Goal: Task Accomplishment & Management: Manage account settings

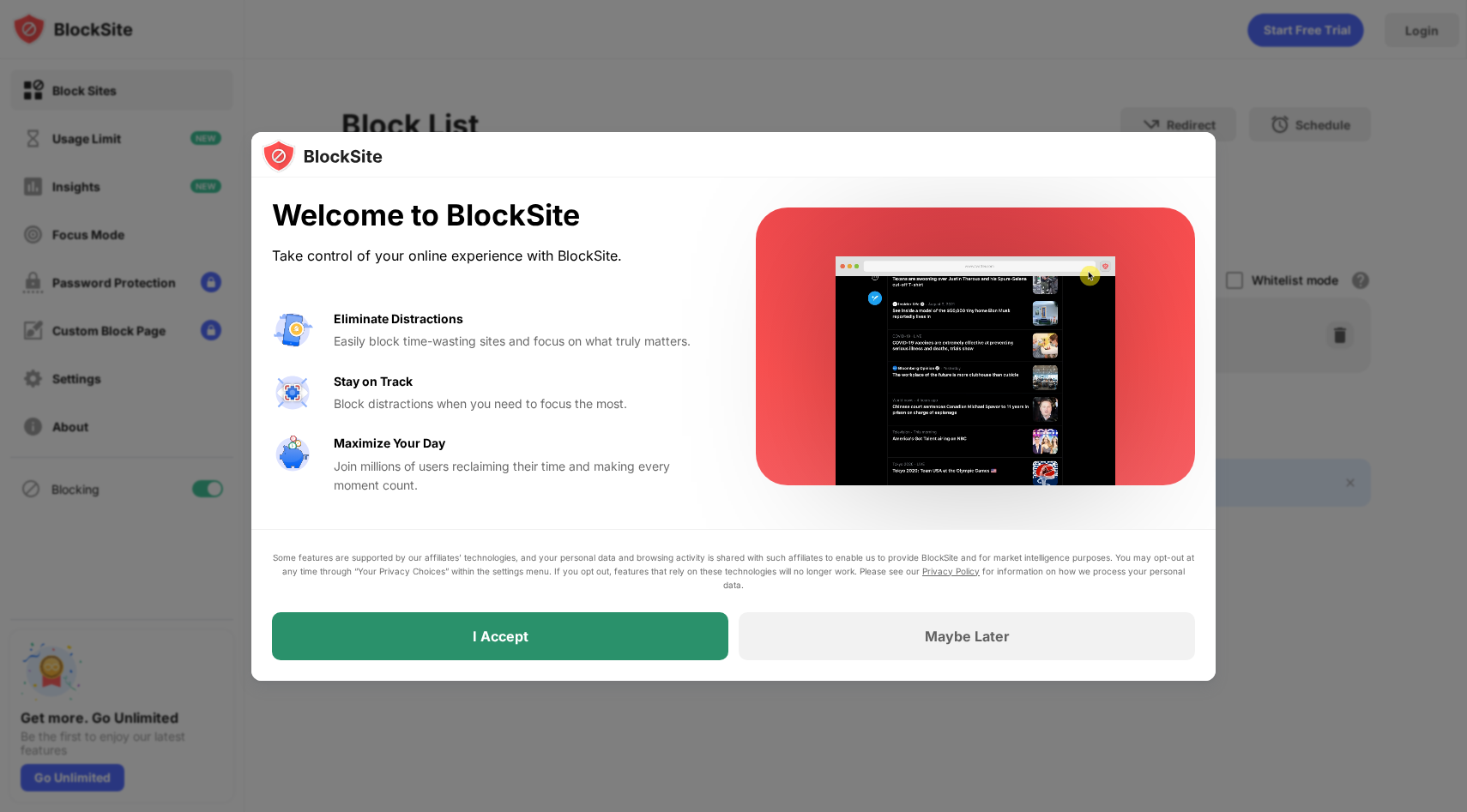
click at [547, 650] on div "I Accept" at bounding box center [500, 636] width 456 height 48
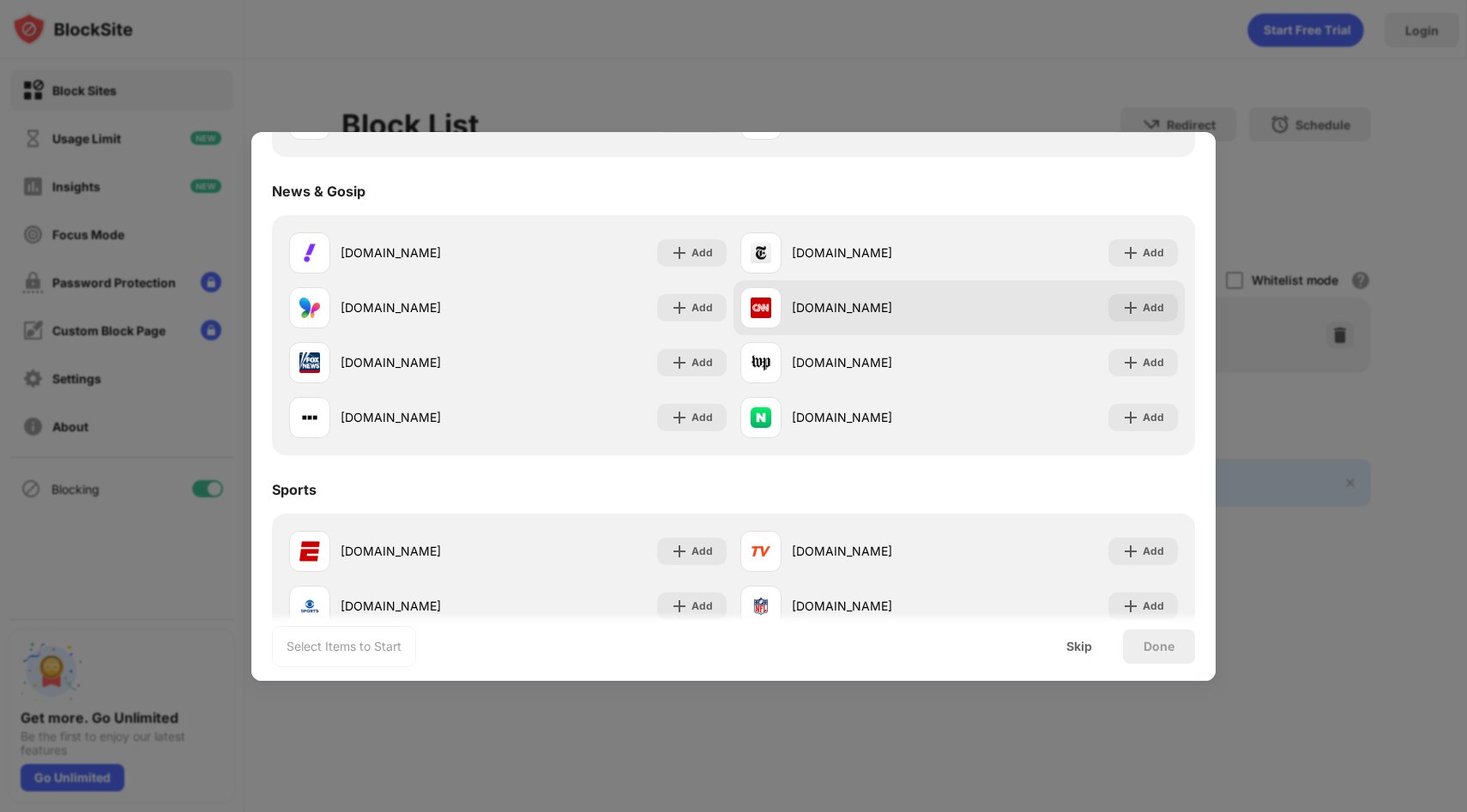
scroll to position [1045, 0]
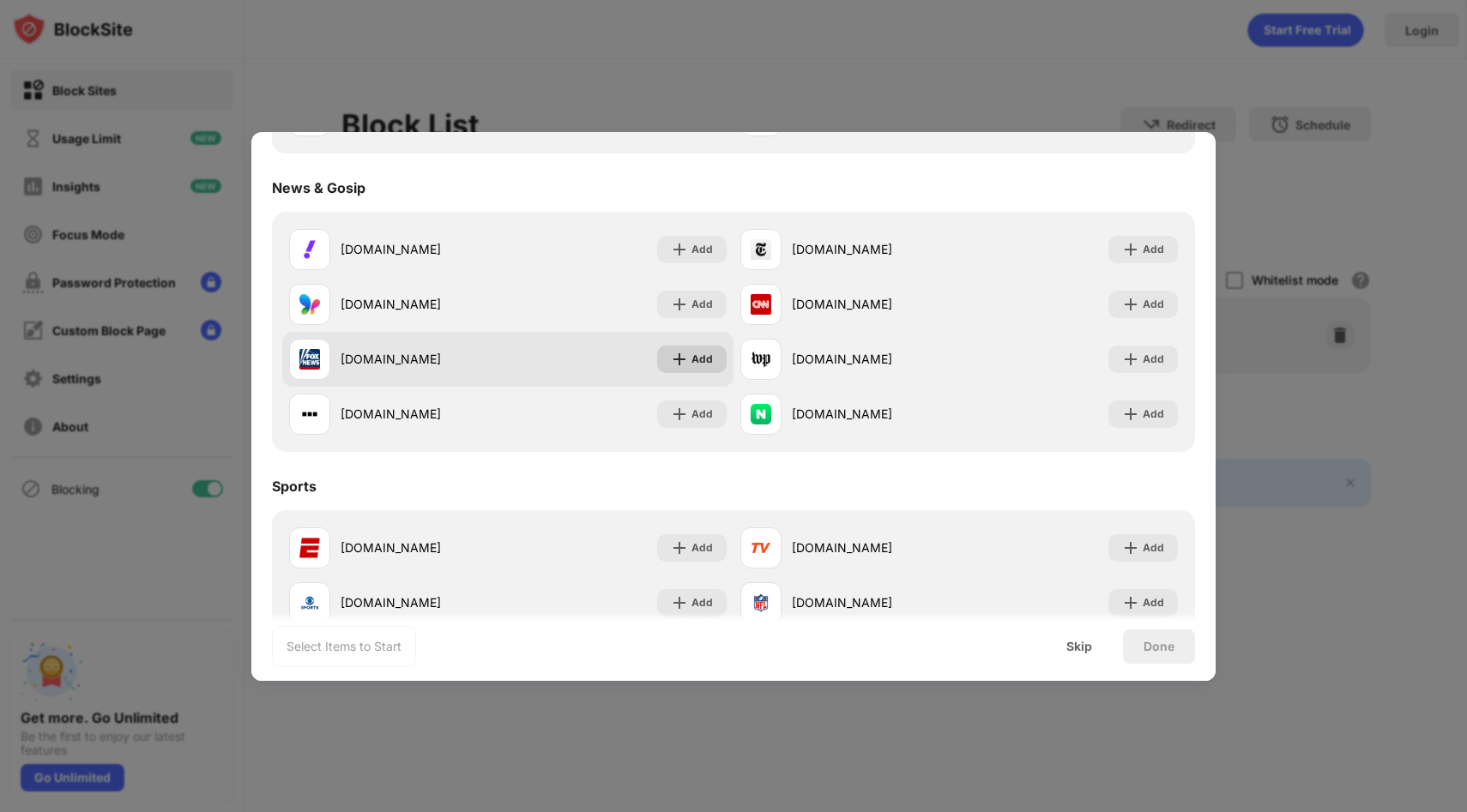
click at [681, 360] on img at bounding box center [680, 359] width 17 height 17
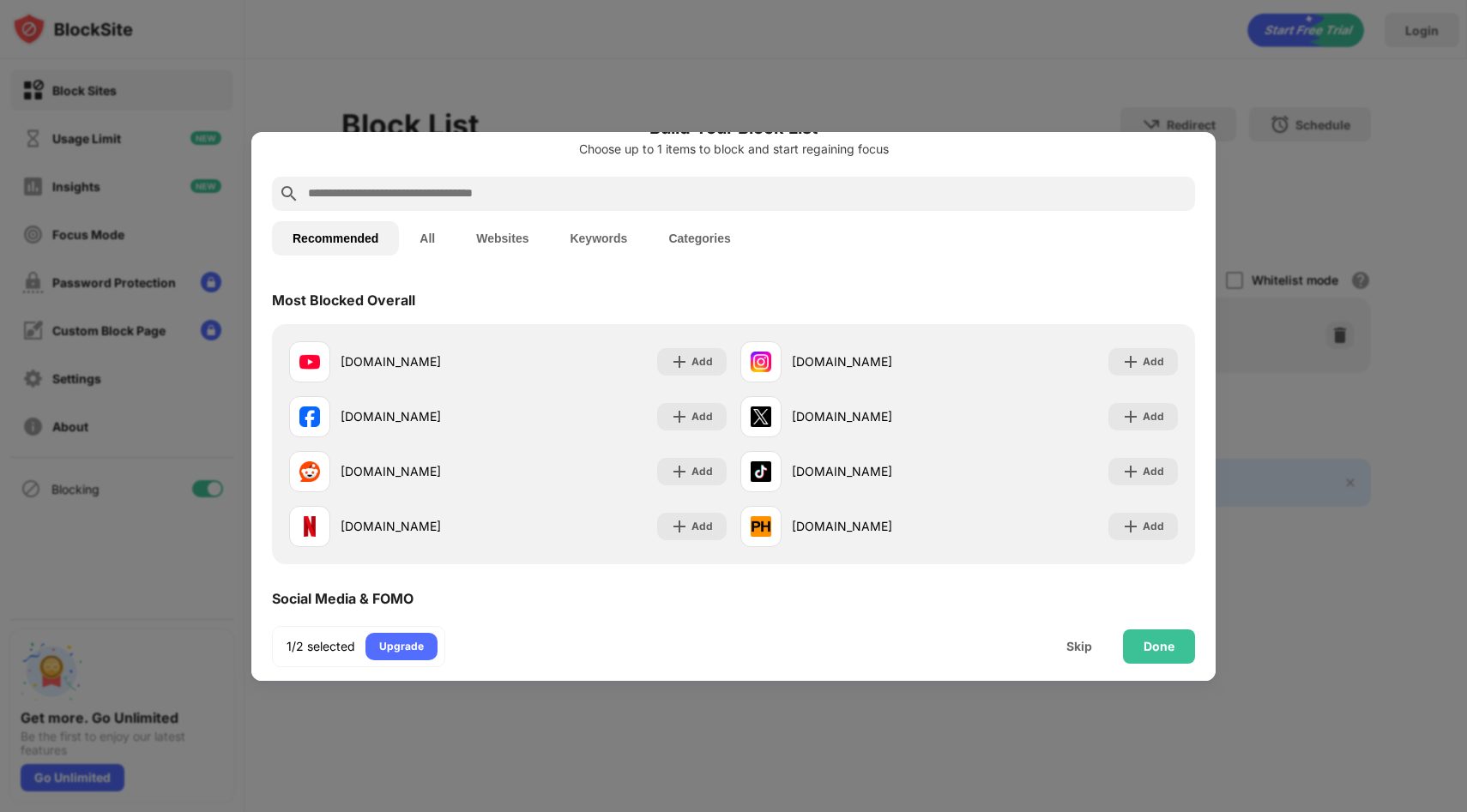
scroll to position [0, 0]
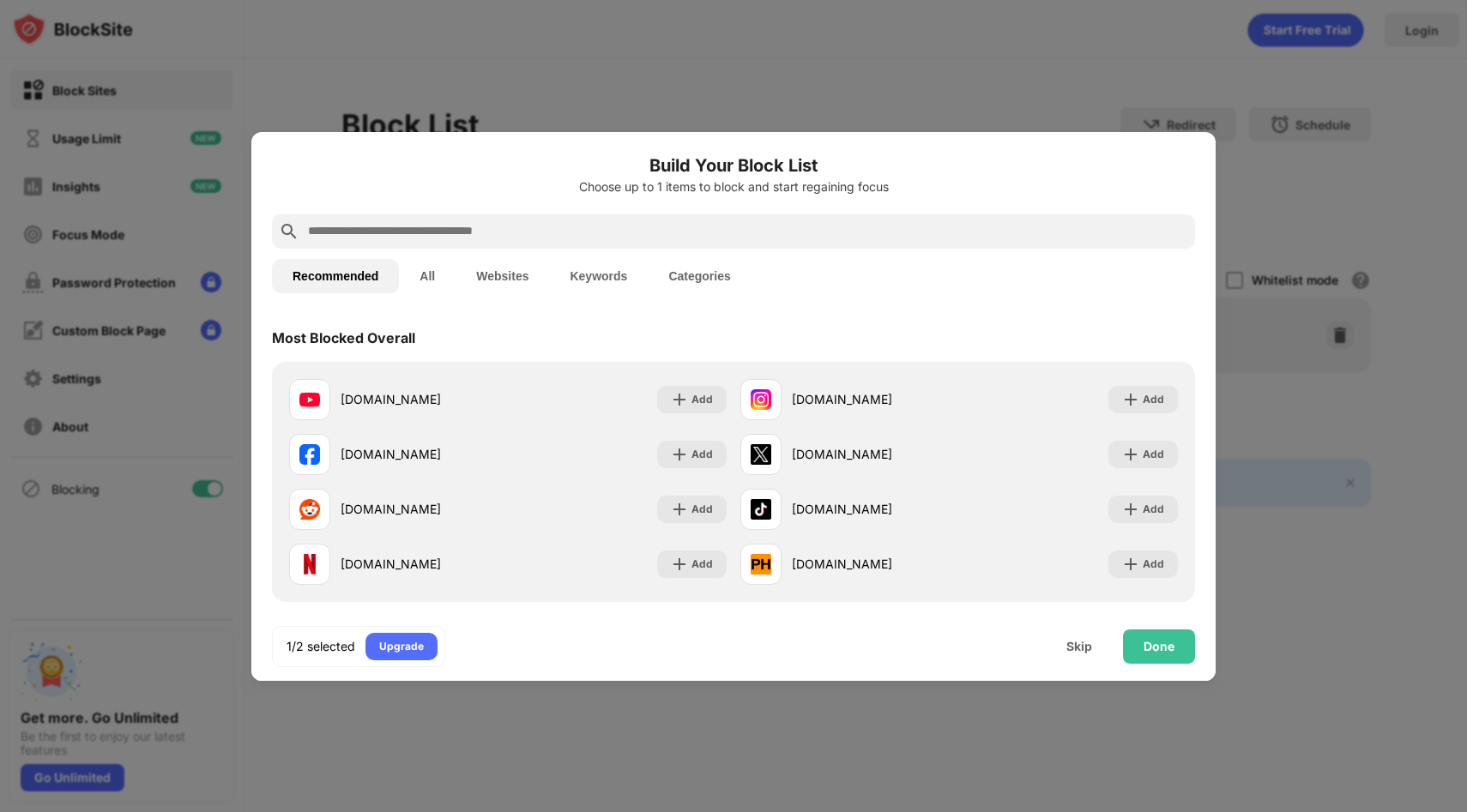
click at [528, 228] on input "text" at bounding box center [747, 231] width 882 height 21
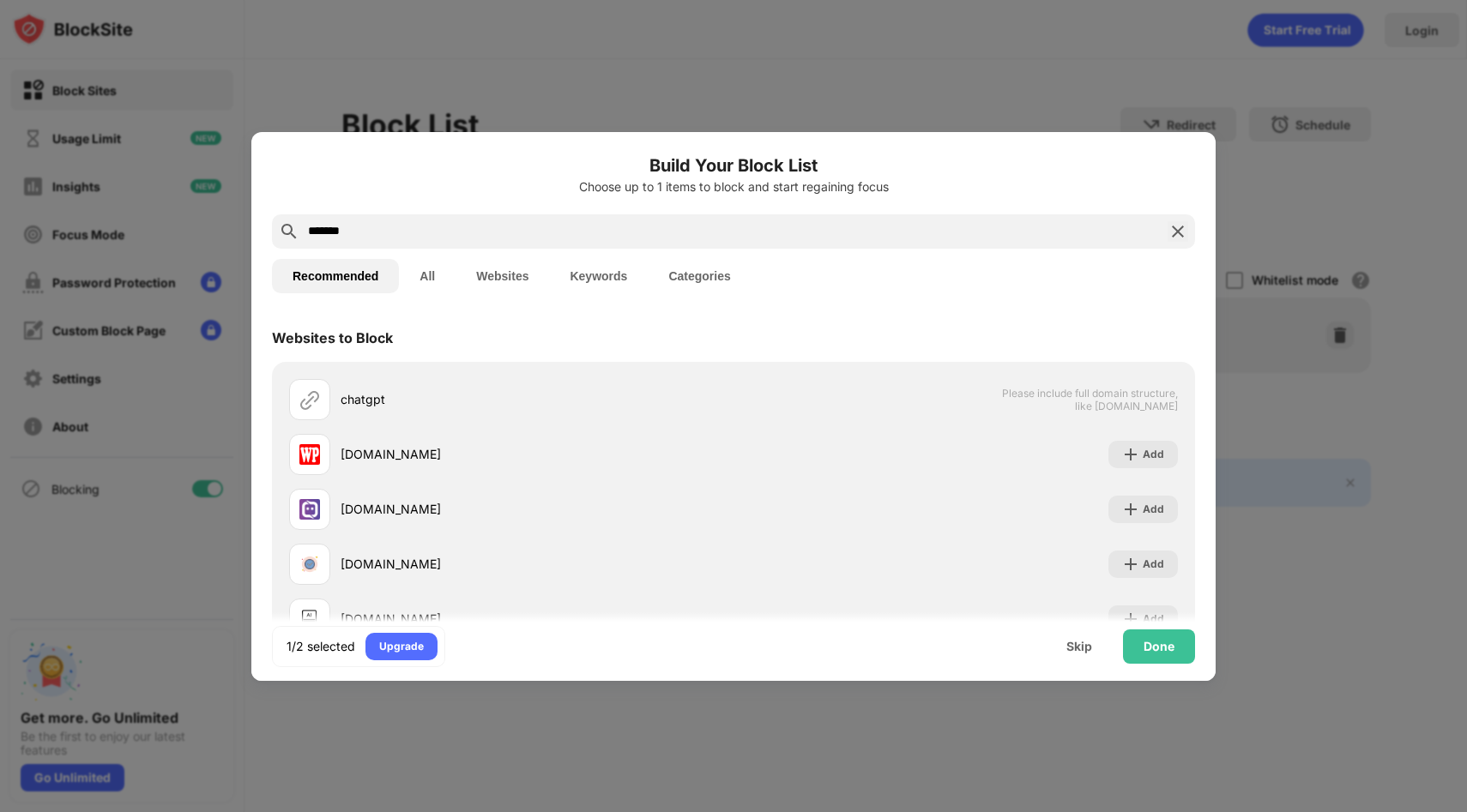
type input "*******"
click at [346, 277] on button "Recommended" at bounding box center [335, 276] width 127 height 34
click at [1172, 228] on img at bounding box center [1178, 231] width 21 height 21
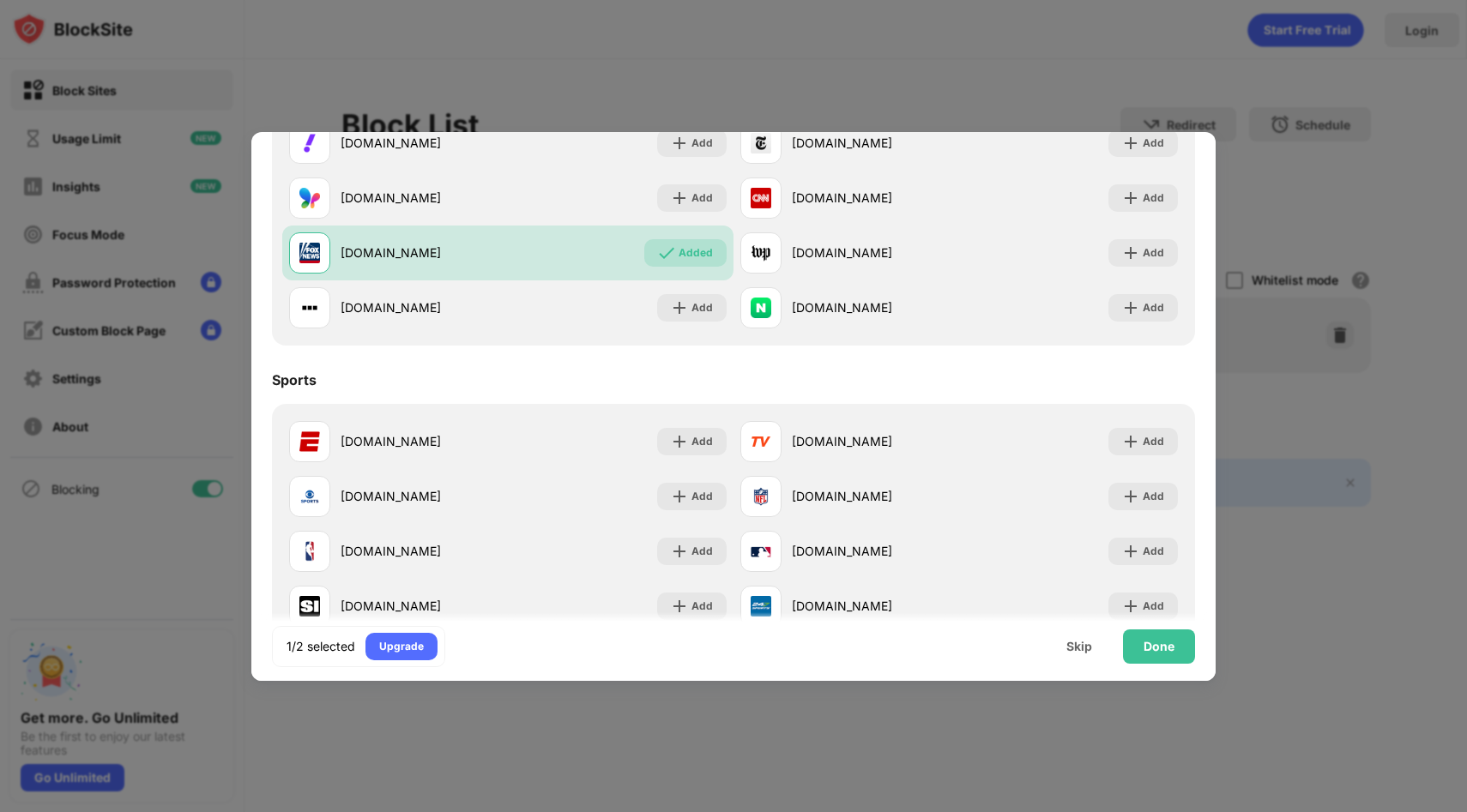
scroll to position [1140, 0]
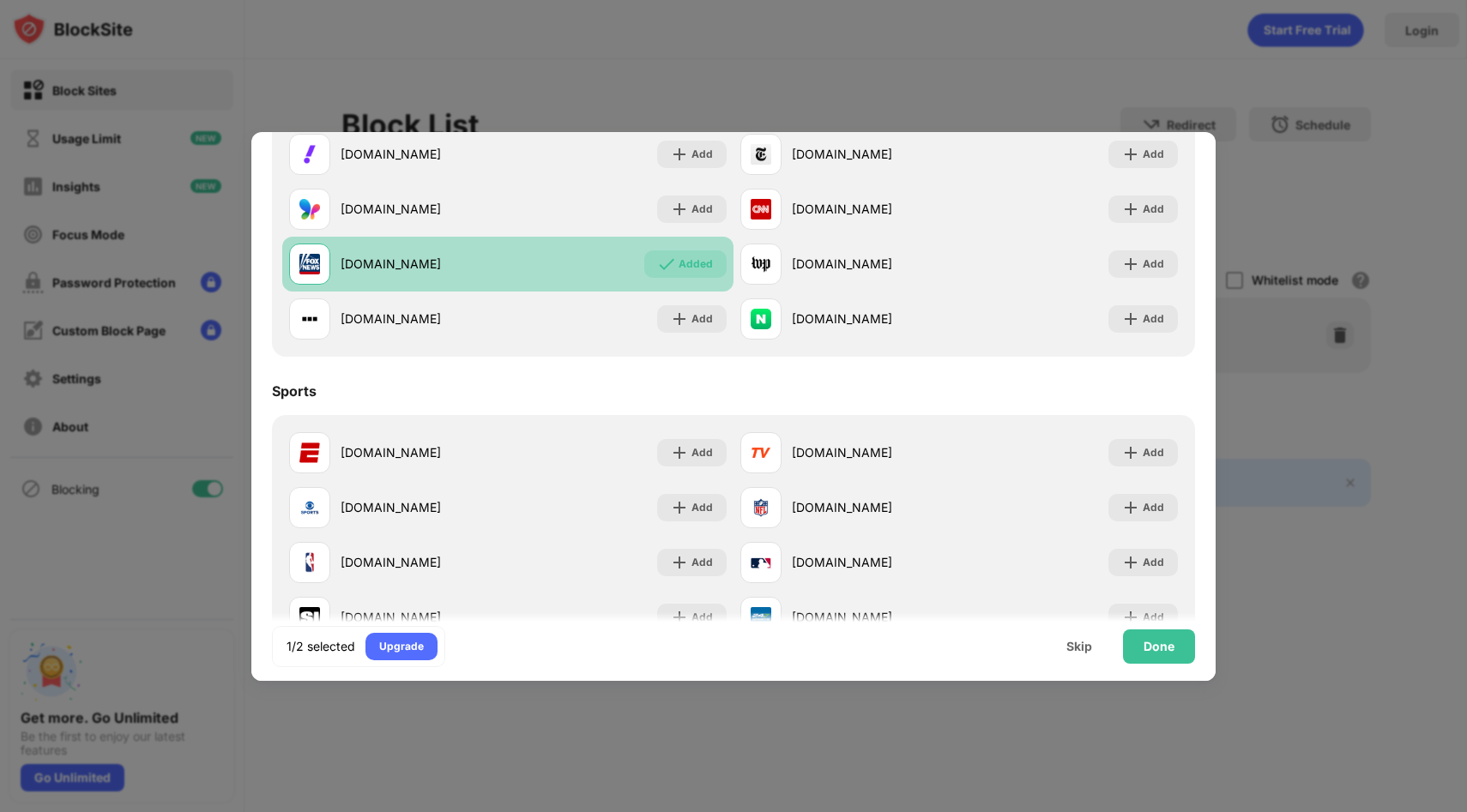
click at [700, 267] on div "Added" at bounding box center [696, 264] width 34 height 17
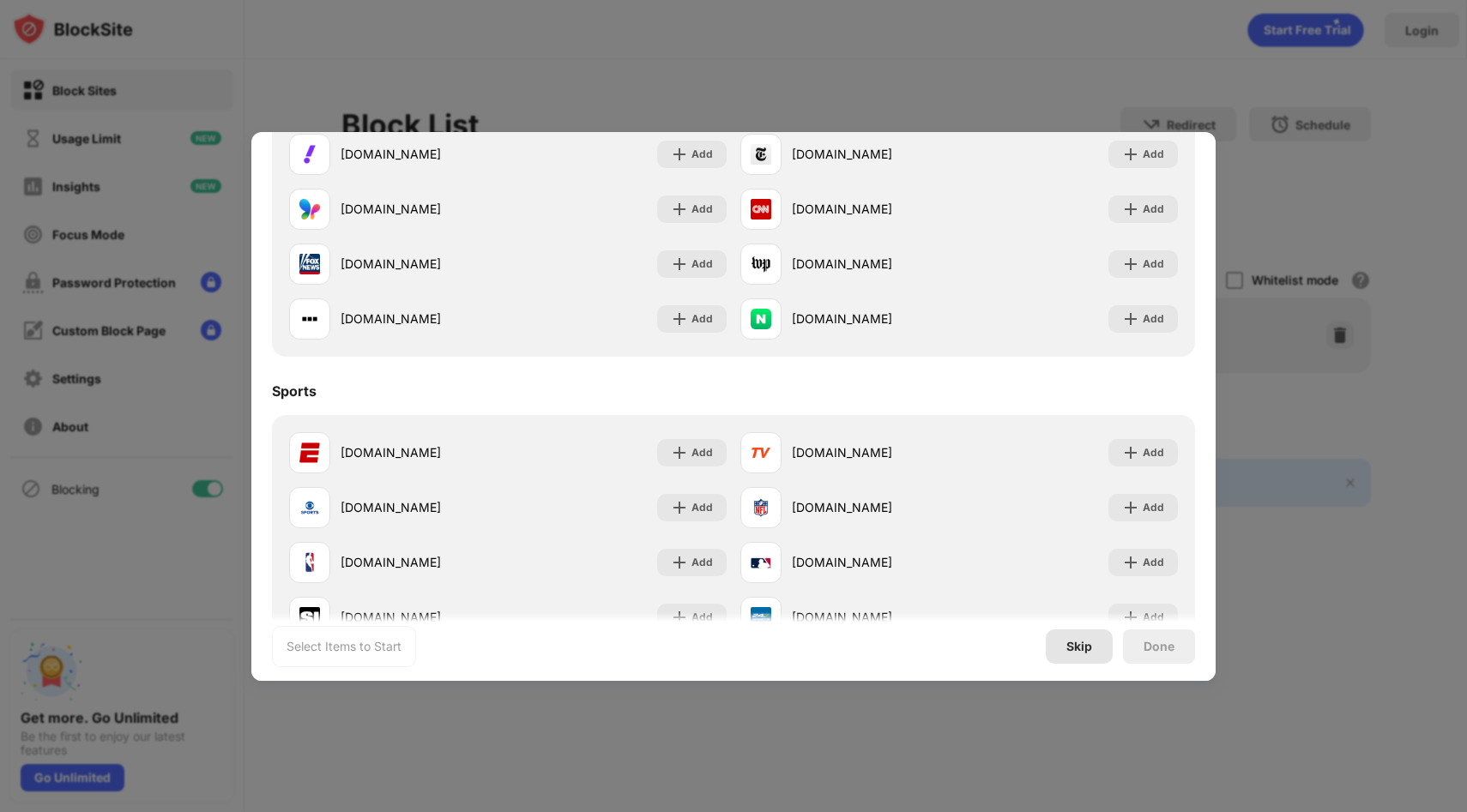
click at [1083, 647] on div "Skip" at bounding box center [1079, 646] width 26 height 13
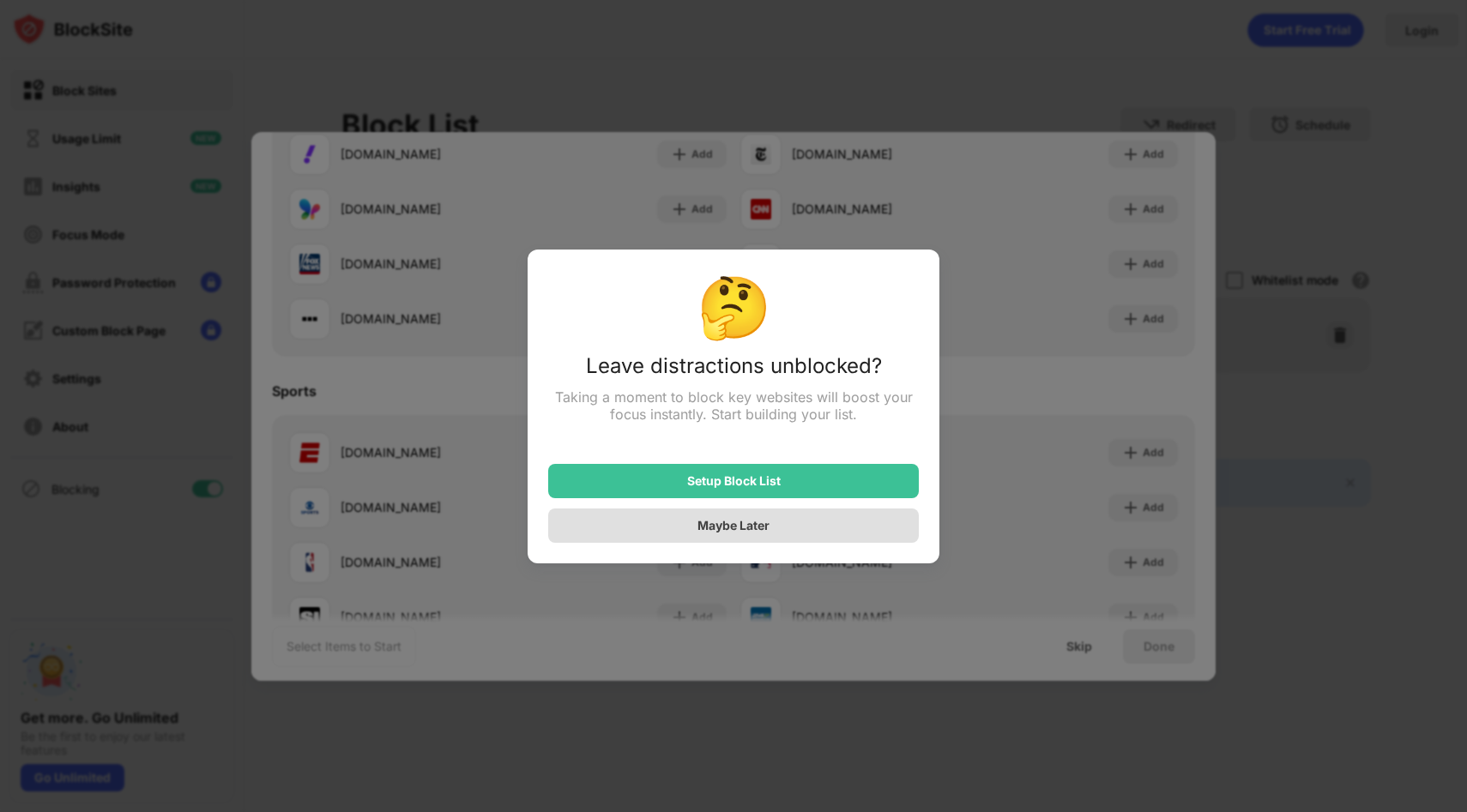
click at [783, 529] on div "Maybe Later" at bounding box center [733, 525] width 370 height 34
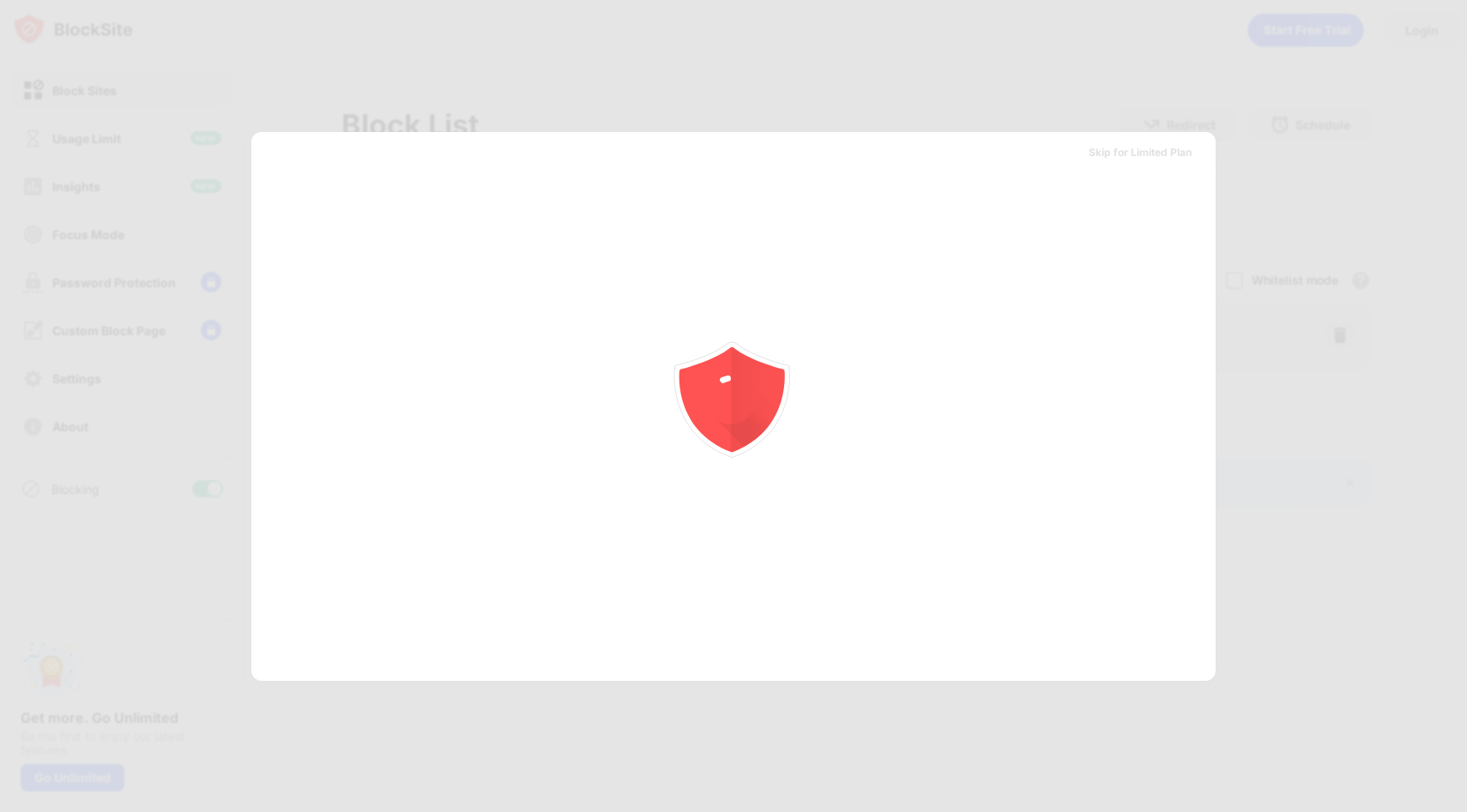
scroll to position [0, 0]
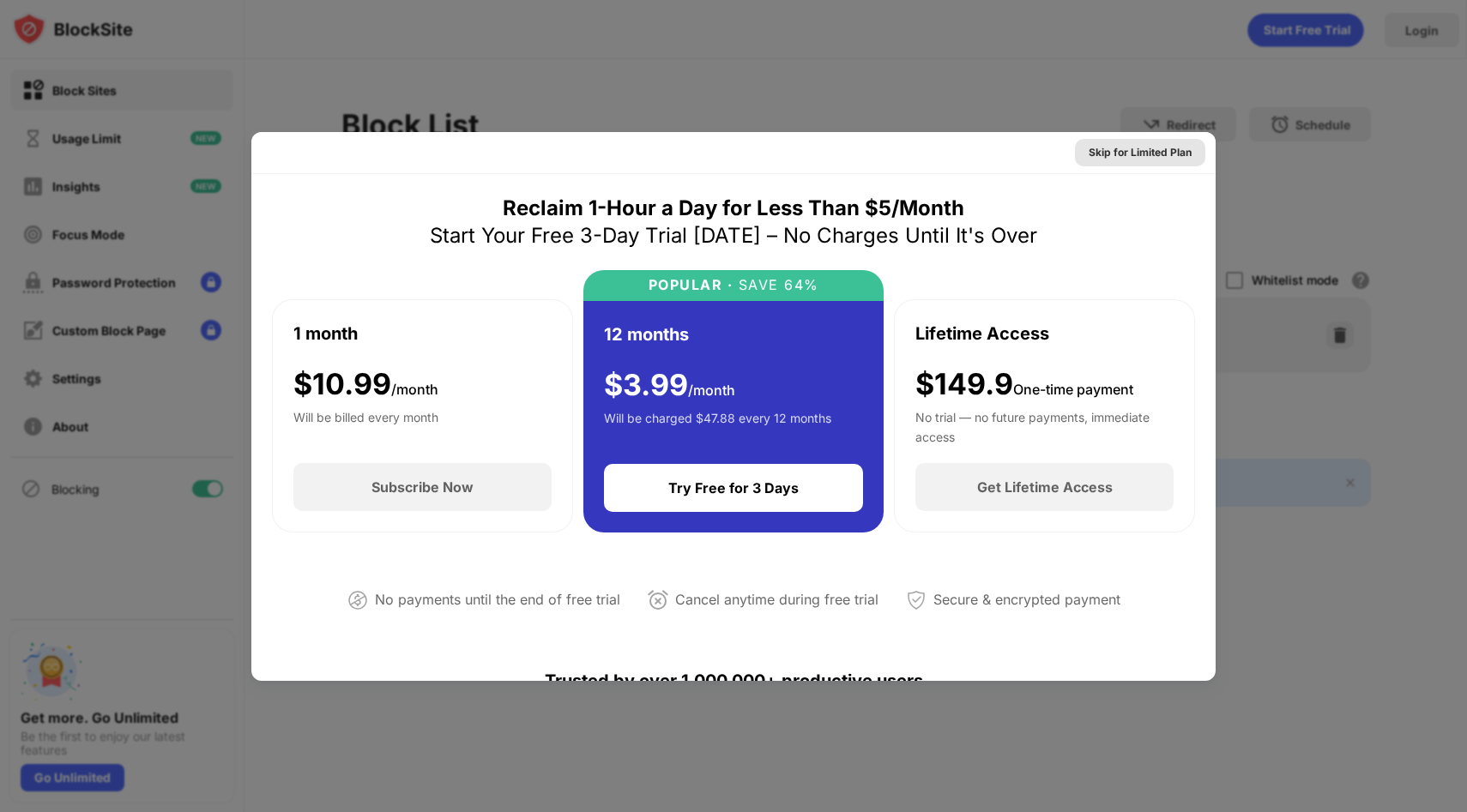
click at [1162, 160] on div "Skip for Limited Plan" at bounding box center [1140, 152] width 103 height 17
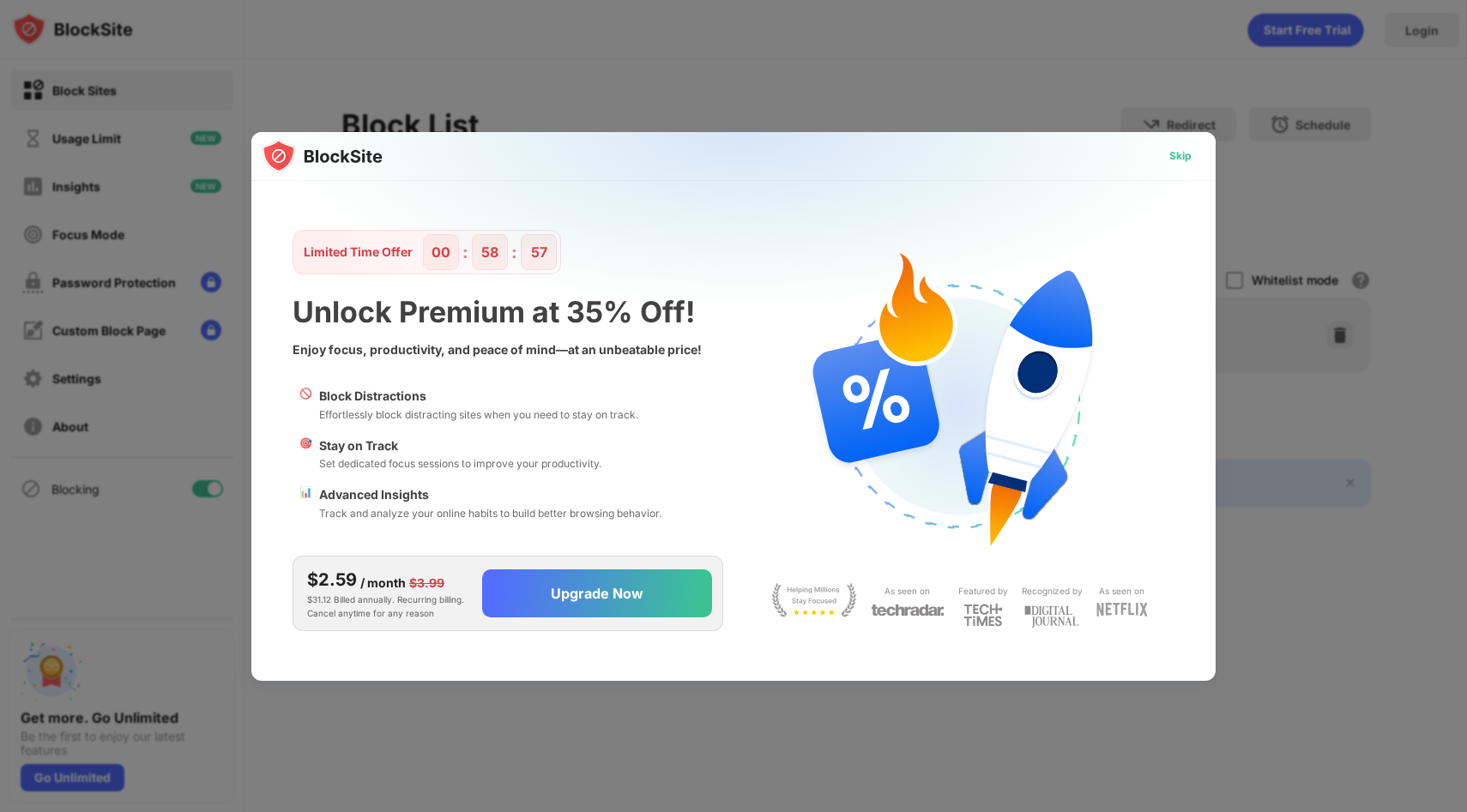
click at [1178, 159] on div "Skip" at bounding box center [1180, 156] width 22 height 17
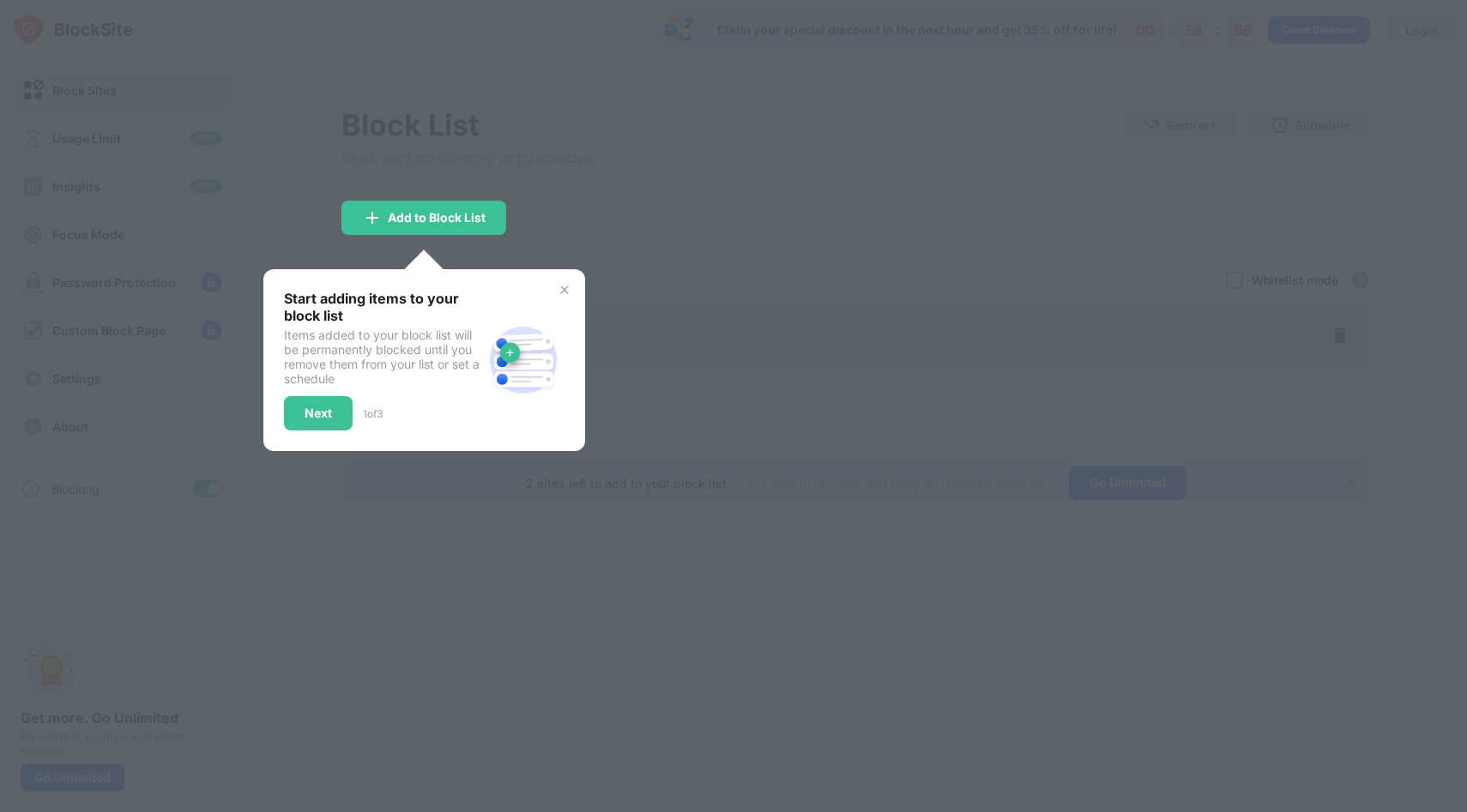
click at [596, 273] on div at bounding box center [733, 406] width 1467 height 812
click at [564, 285] on img at bounding box center [565, 289] width 13 height 13
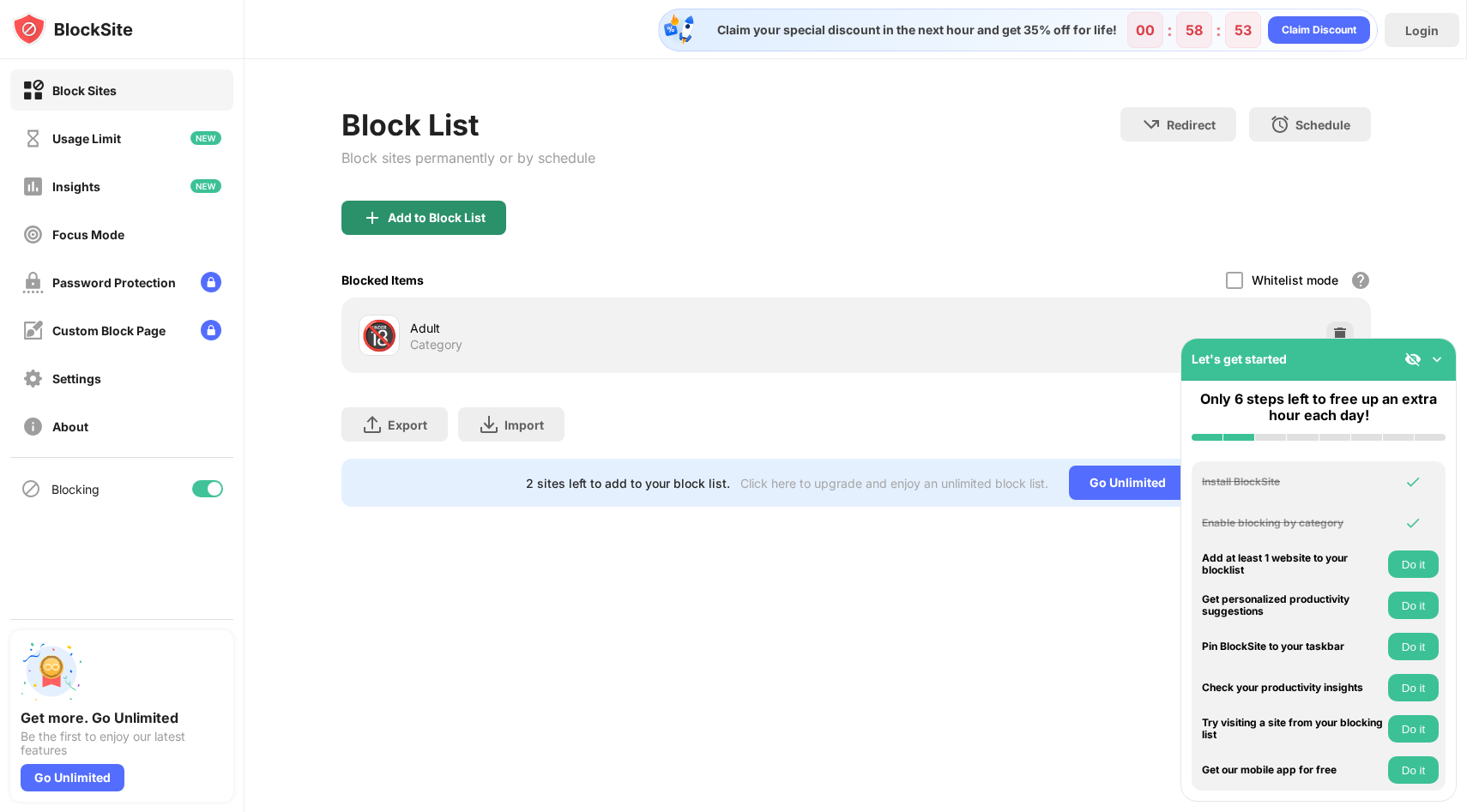
click at [465, 228] on div "Add to Block List" at bounding box center [424, 218] width 165 height 34
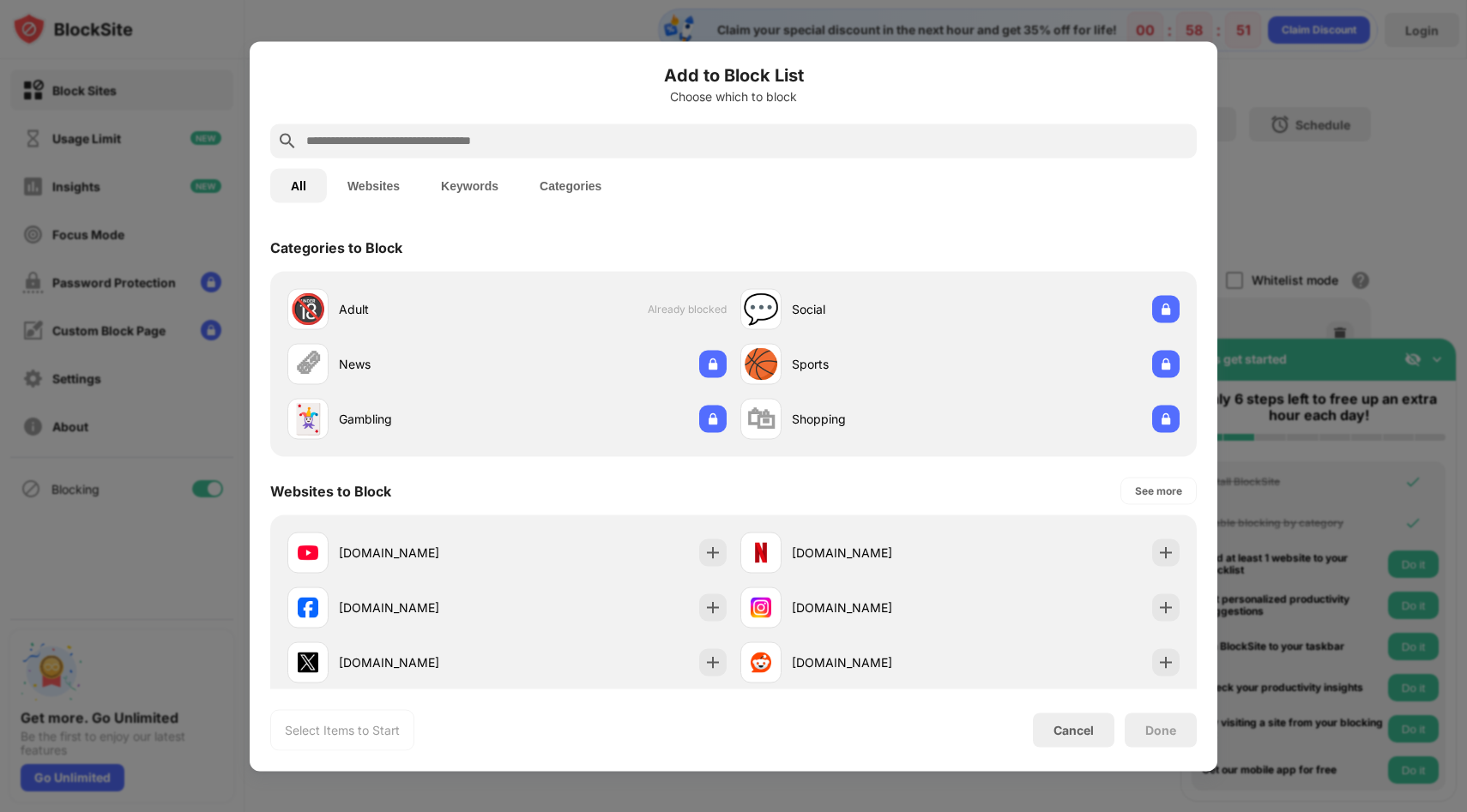
click at [373, 183] on button "Websites" at bounding box center [373, 186] width 93 height 34
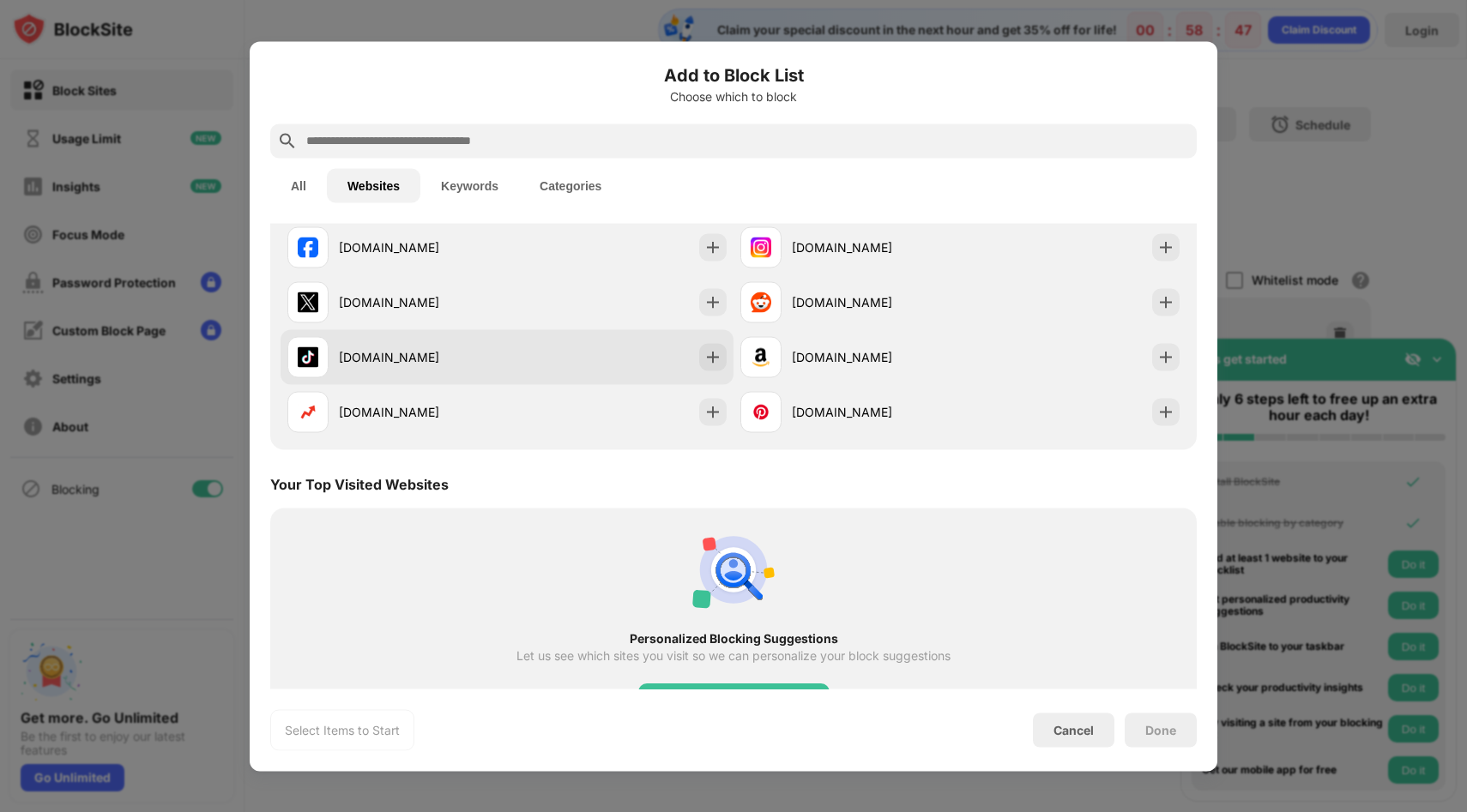
scroll to position [109, 0]
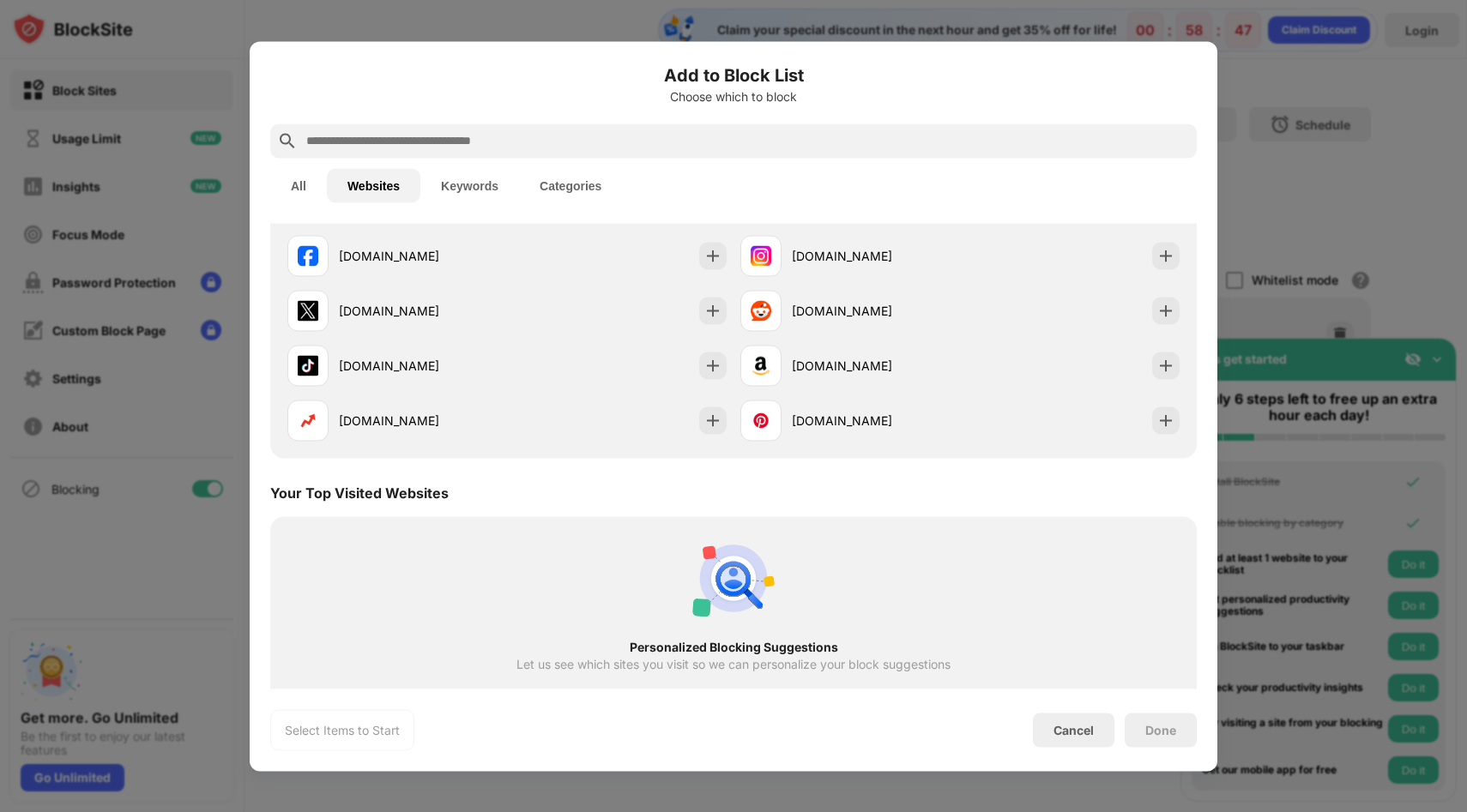
click at [394, 147] on input "text" at bounding box center [747, 141] width 885 height 21
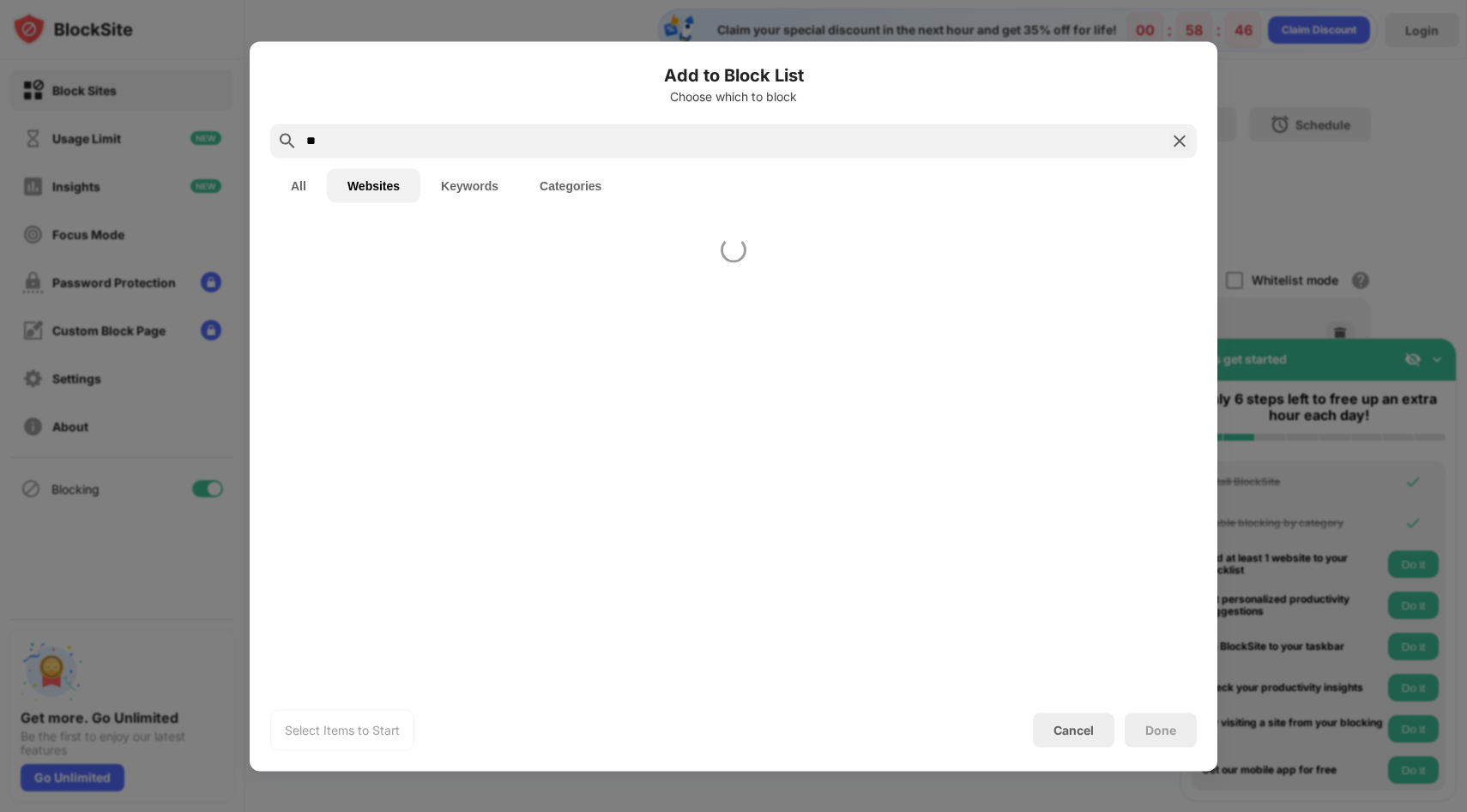
scroll to position [0, 0]
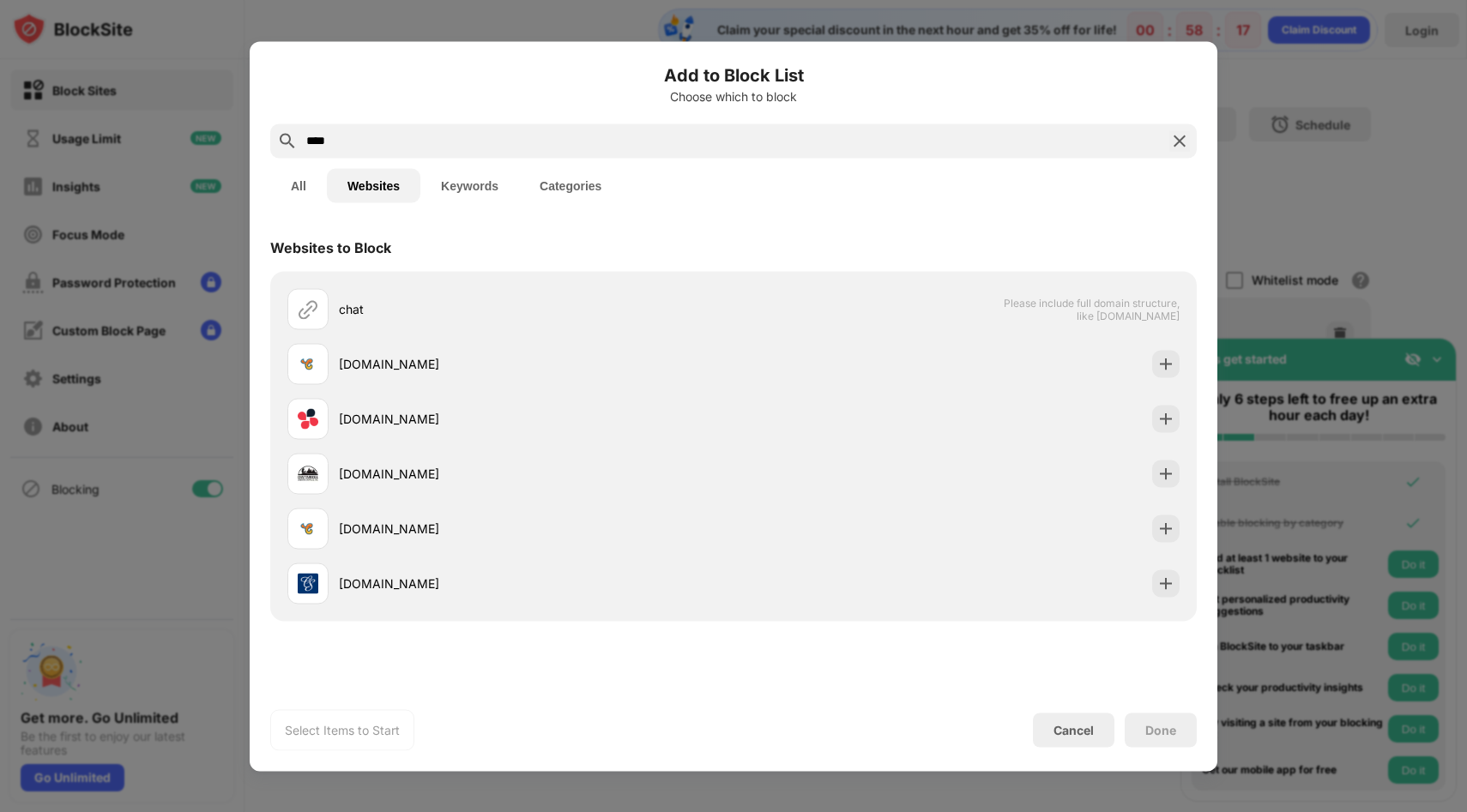
drag, startPoint x: 377, startPoint y: 143, endPoint x: 313, endPoint y: 143, distance: 64.0
click at [313, 143] on input "****" at bounding box center [733, 141] width 858 height 21
type input "*"
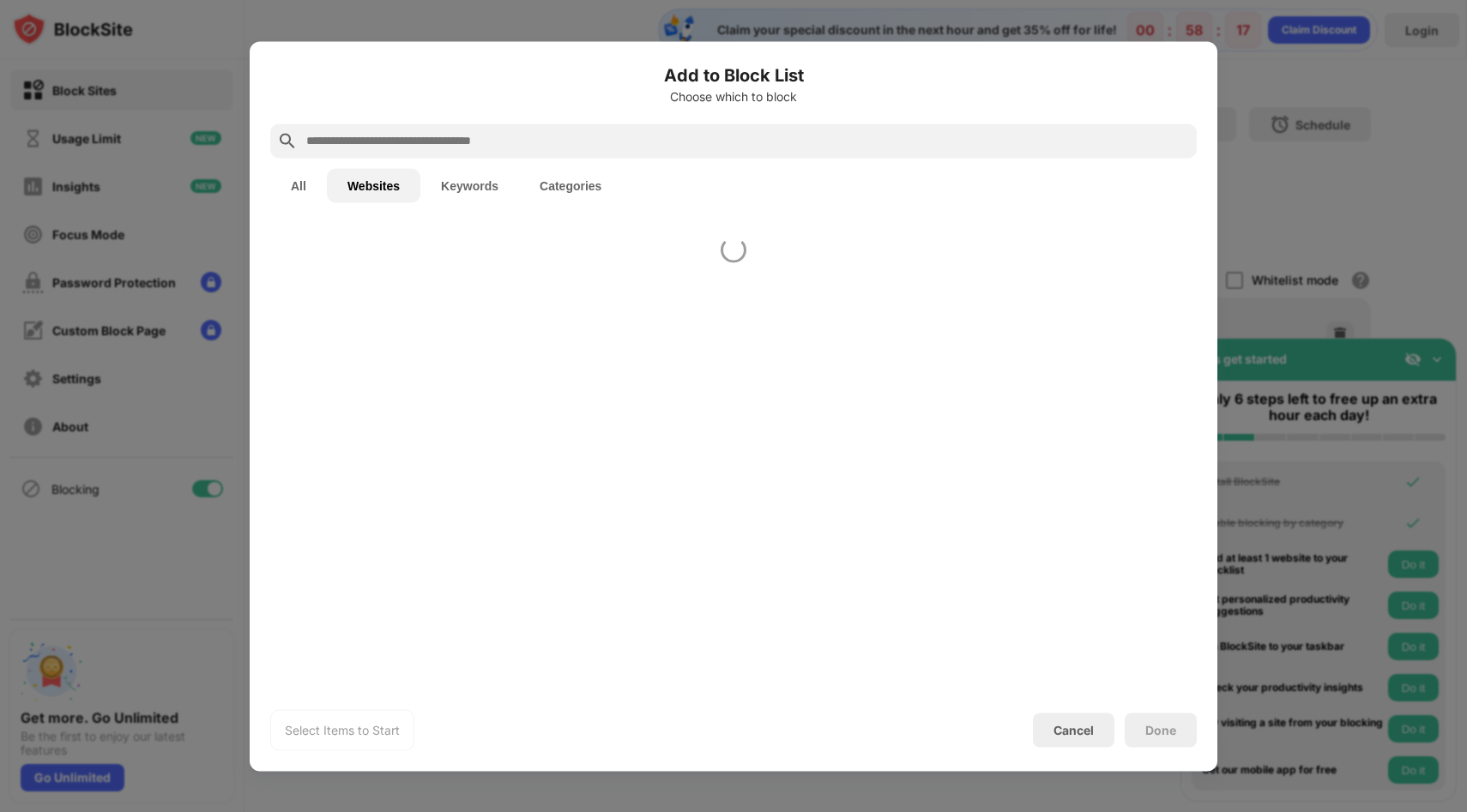
paste input "**********"
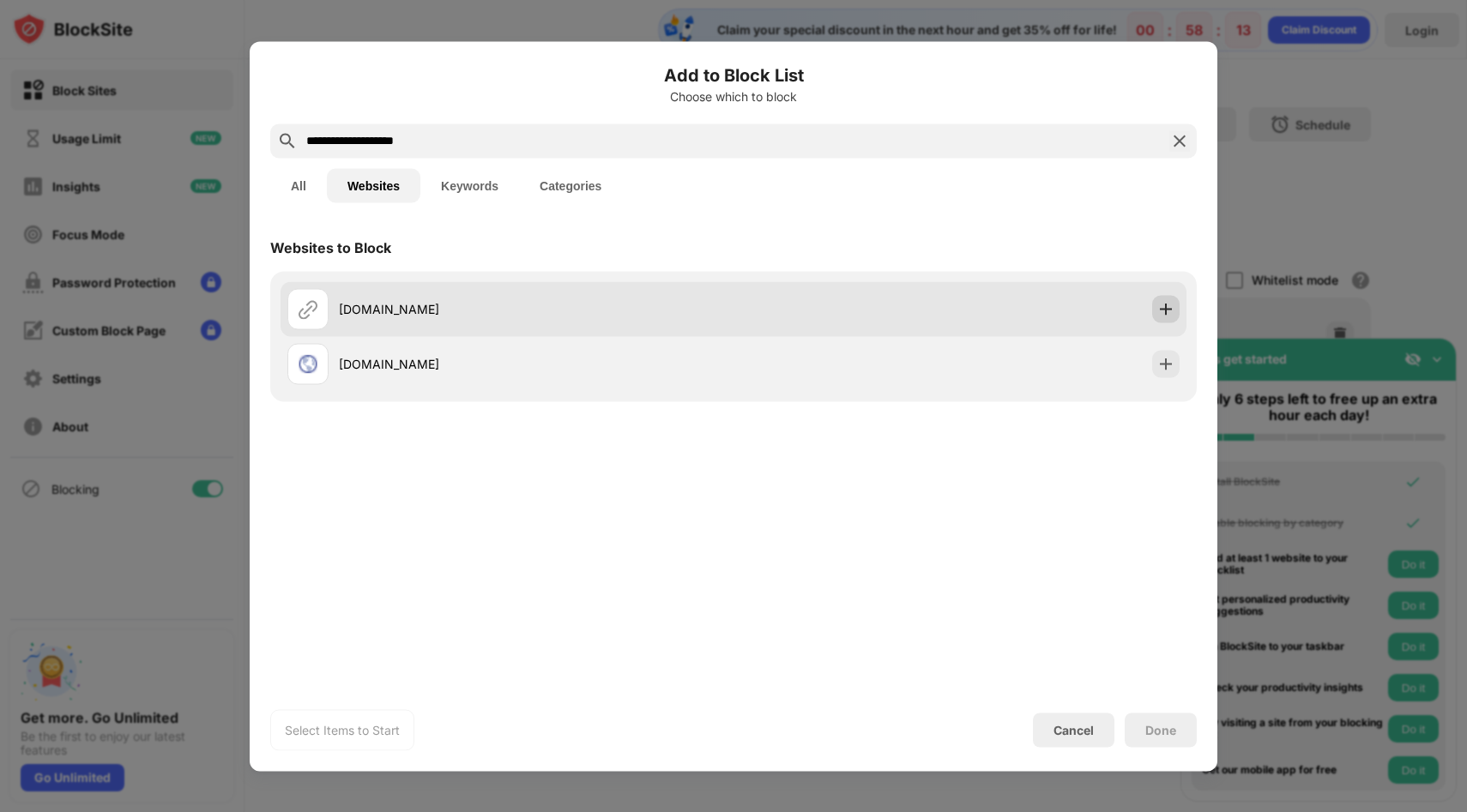
type input "**********"
click at [1165, 313] on img at bounding box center [1165, 308] width 17 height 17
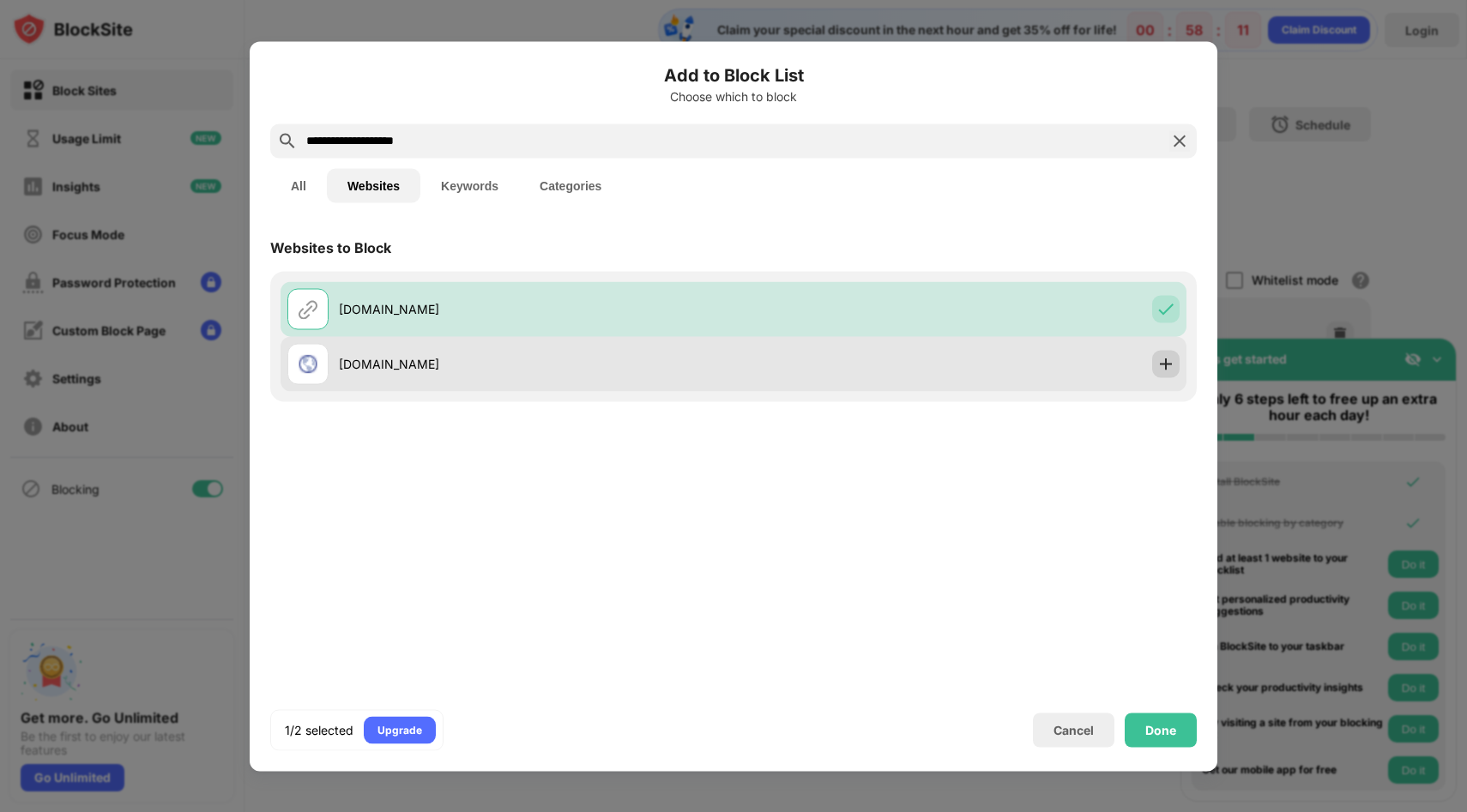
click at [1164, 366] on img at bounding box center [1165, 364] width 17 height 17
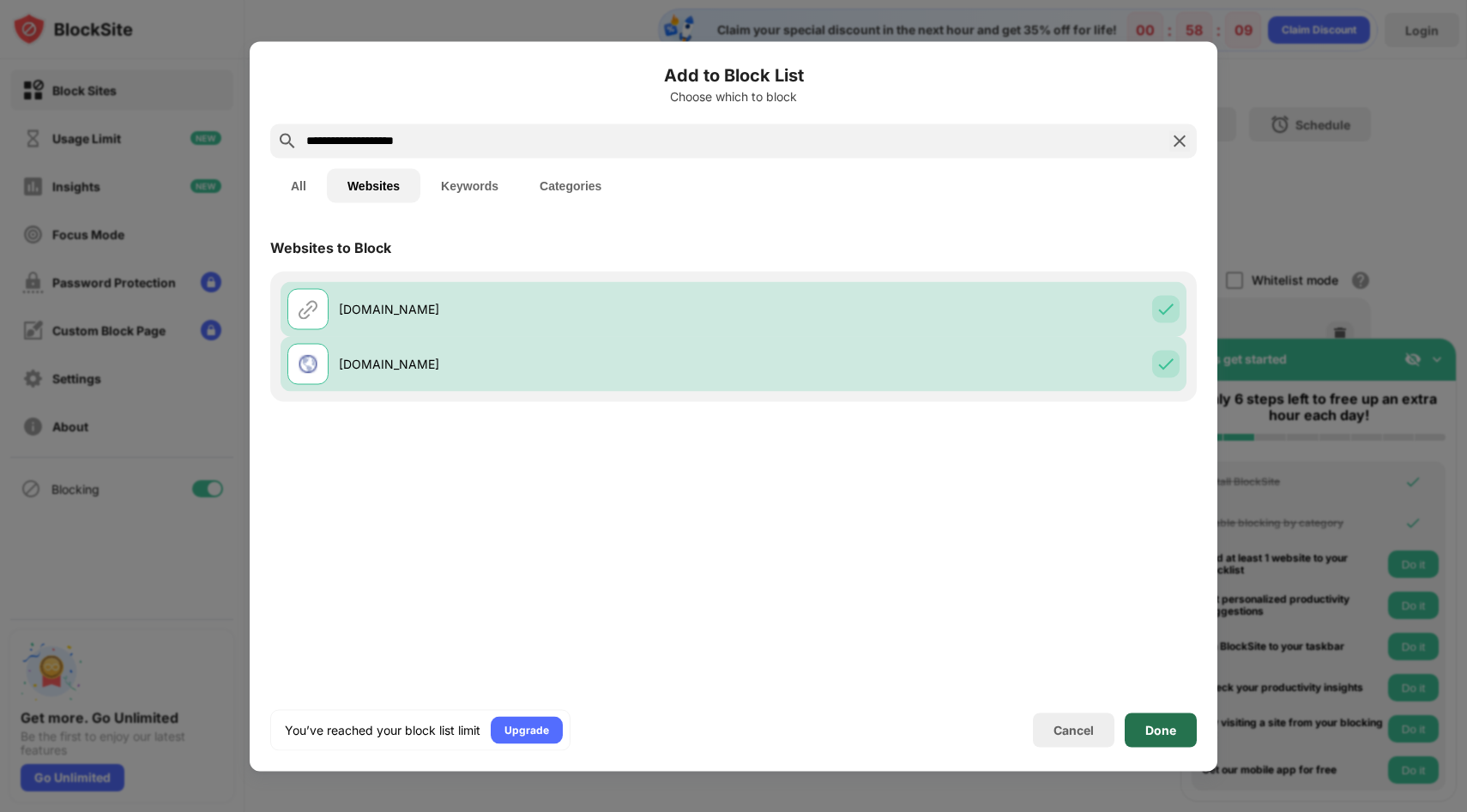
click at [1161, 721] on div "Done" at bounding box center [1160, 730] width 72 height 34
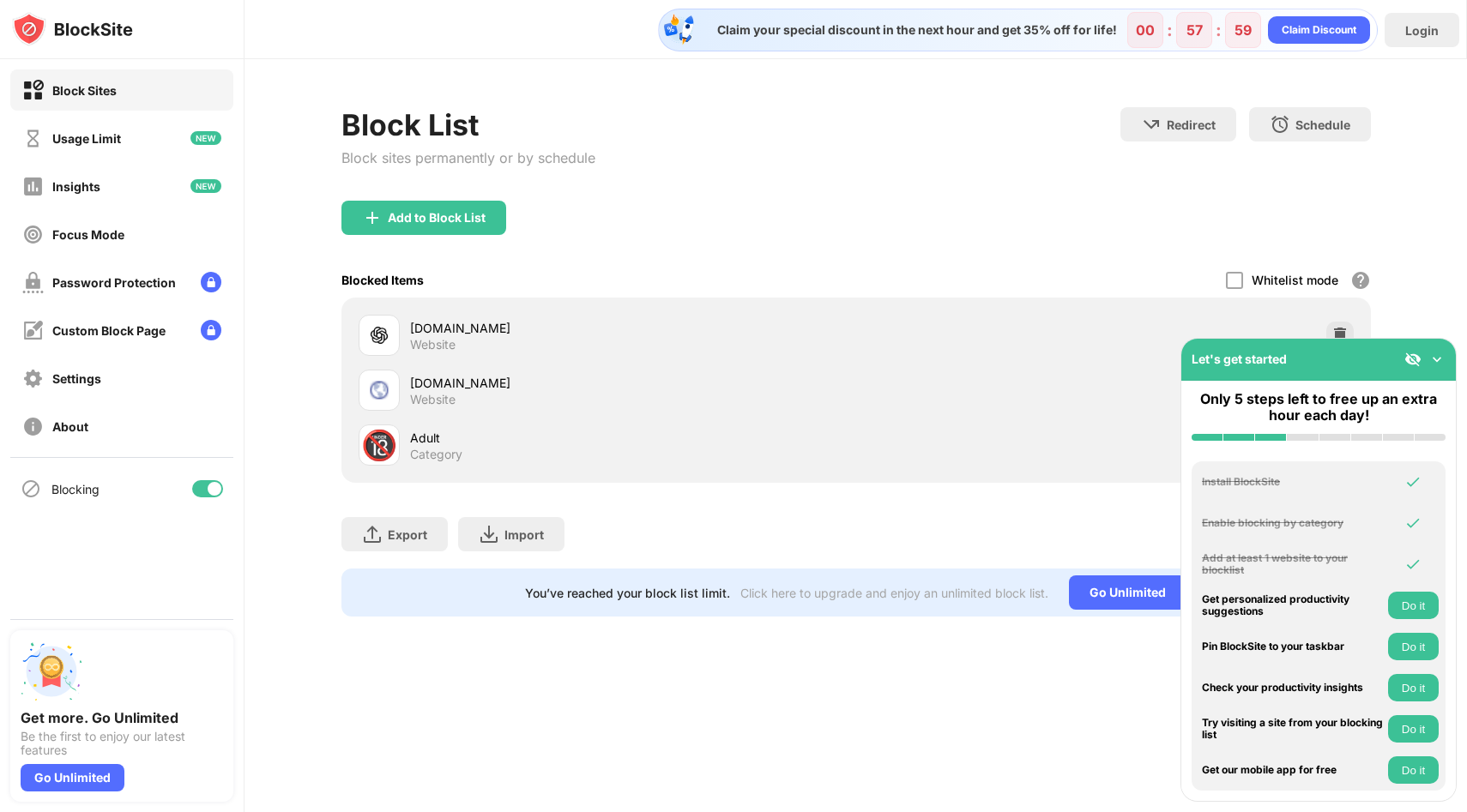
click at [1057, 217] on div "Add to Block List" at bounding box center [856, 231] width 1029 height 62
click at [524, 268] on div "Blocked Items Whitelist mode Block all websites except for those in your whitel…" at bounding box center [856, 280] width 1029 height 35
click at [485, 333] on div "[DOMAIN_NAME]" at bounding box center [633, 327] width 446 height 18
click at [1440, 361] on img at bounding box center [1437, 359] width 17 height 17
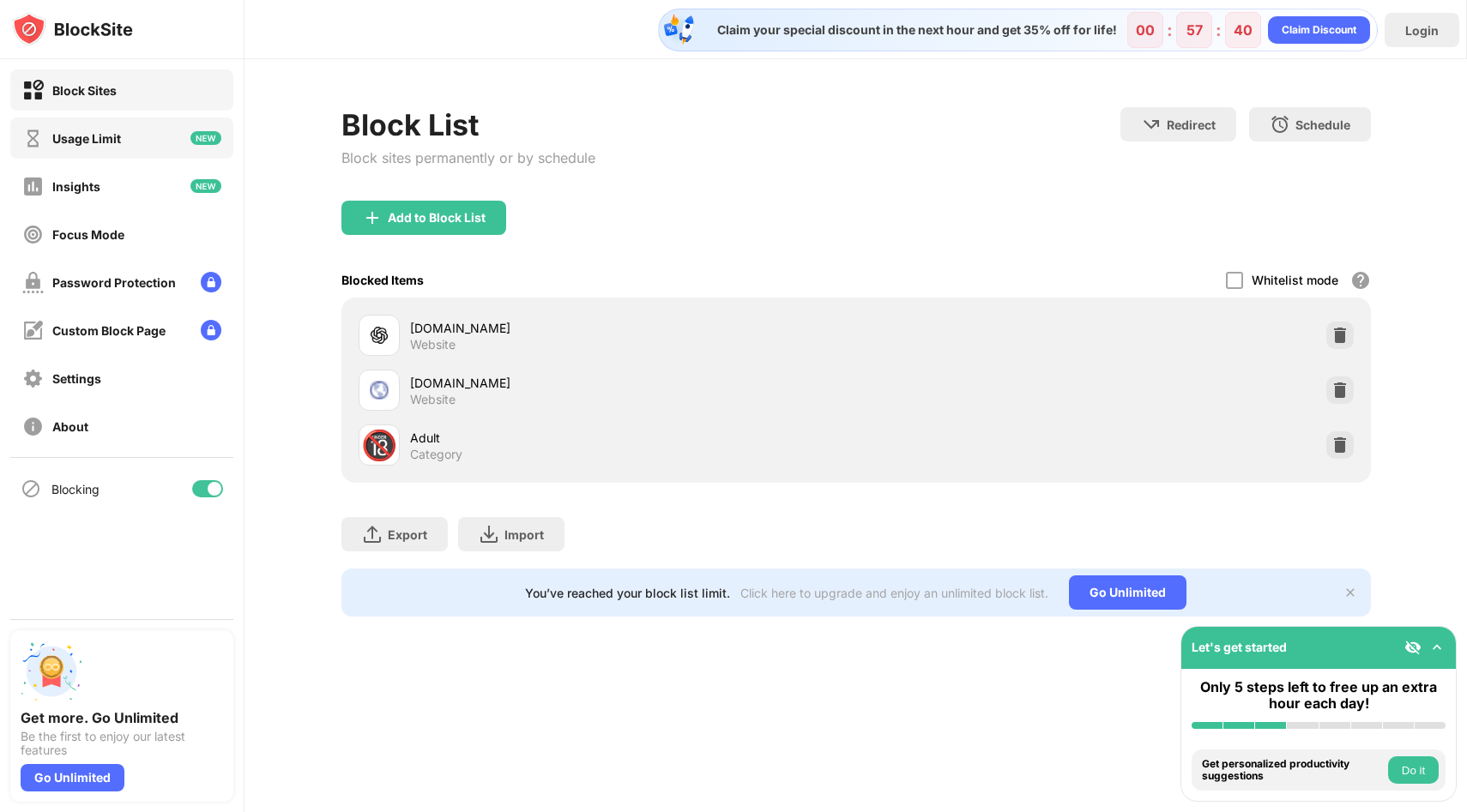
click at [160, 147] on div "Usage Limit" at bounding box center [122, 137] width 223 height 41
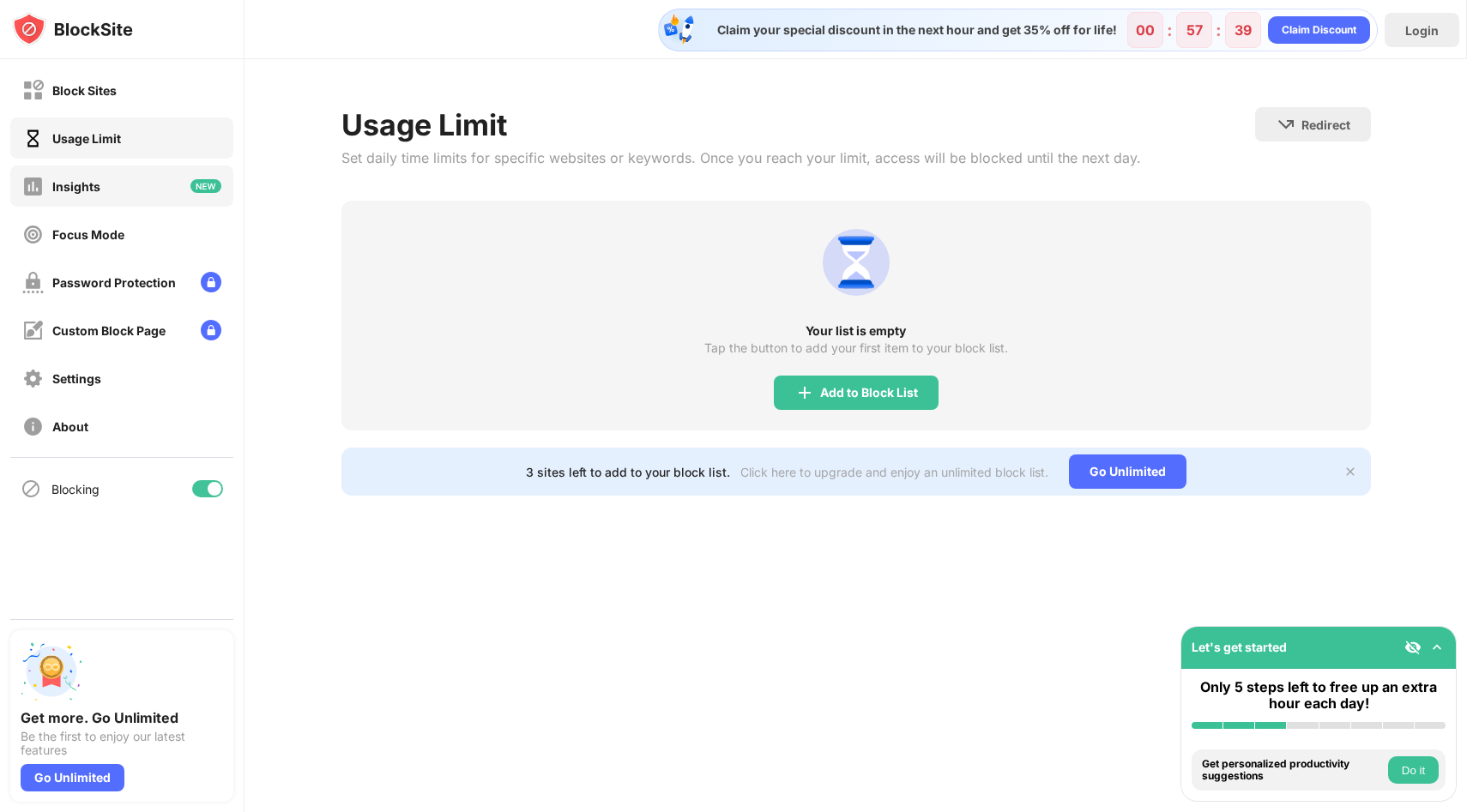
click at [127, 182] on div "Insights" at bounding box center [122, 186] width 223 height 41
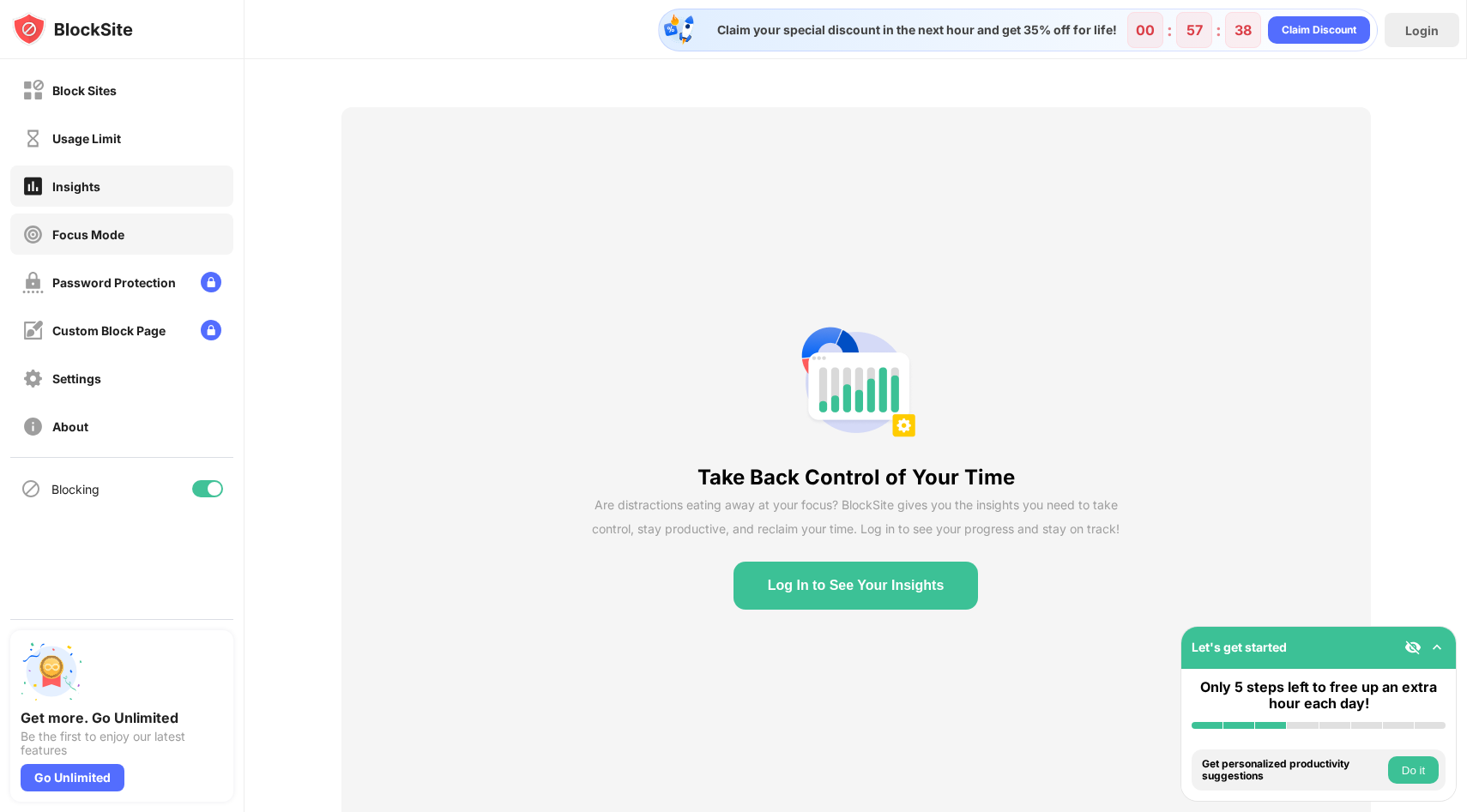
click at [95, 221] on div "Focus Mode" at bounding box center [122, 233] width 223 height 41
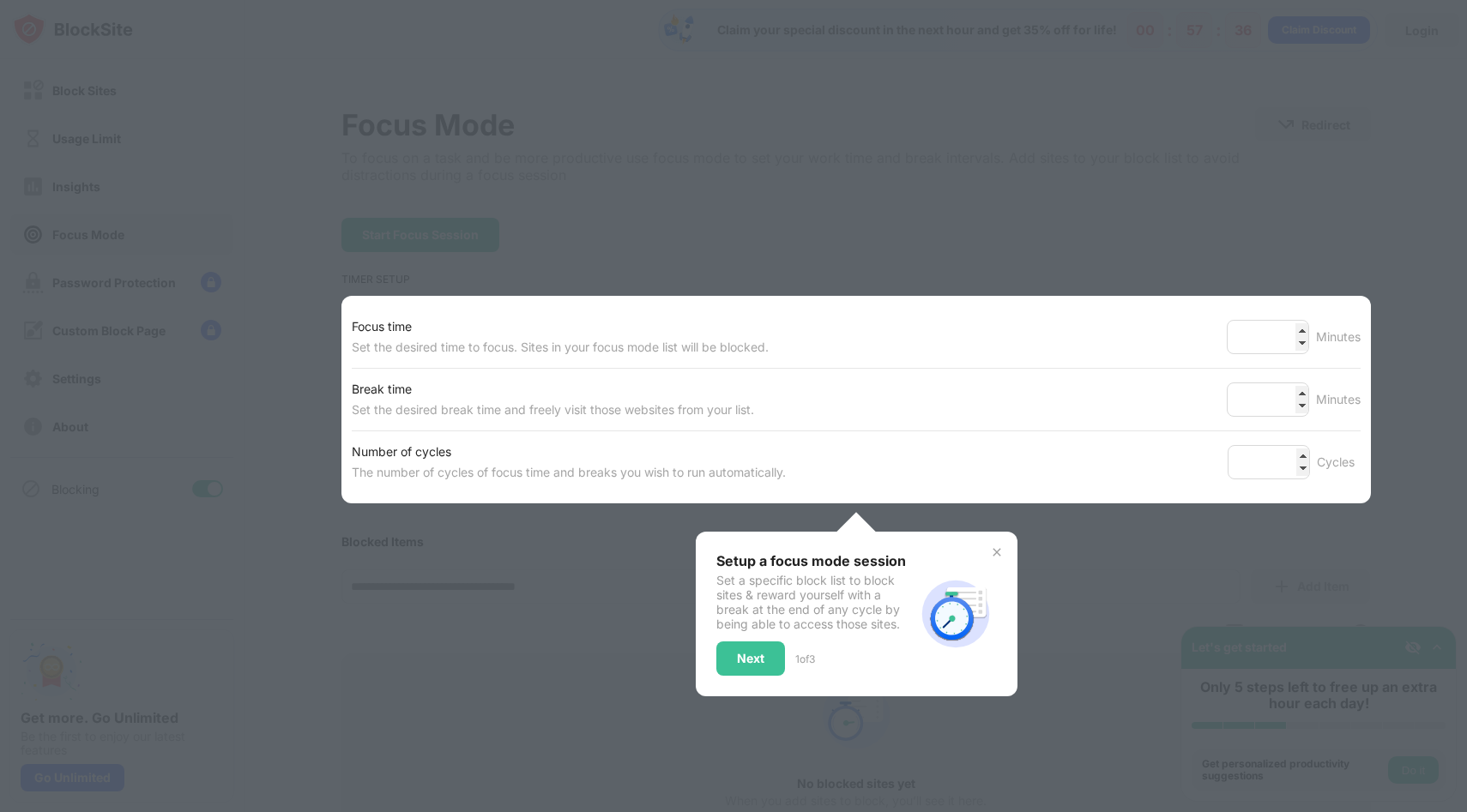
click at [927, 261] on div at bounding box center [733, 406] width 1467 height 812
click at [760, 663] on div "Next" at bounding box center [750, 659] width 69 height 34
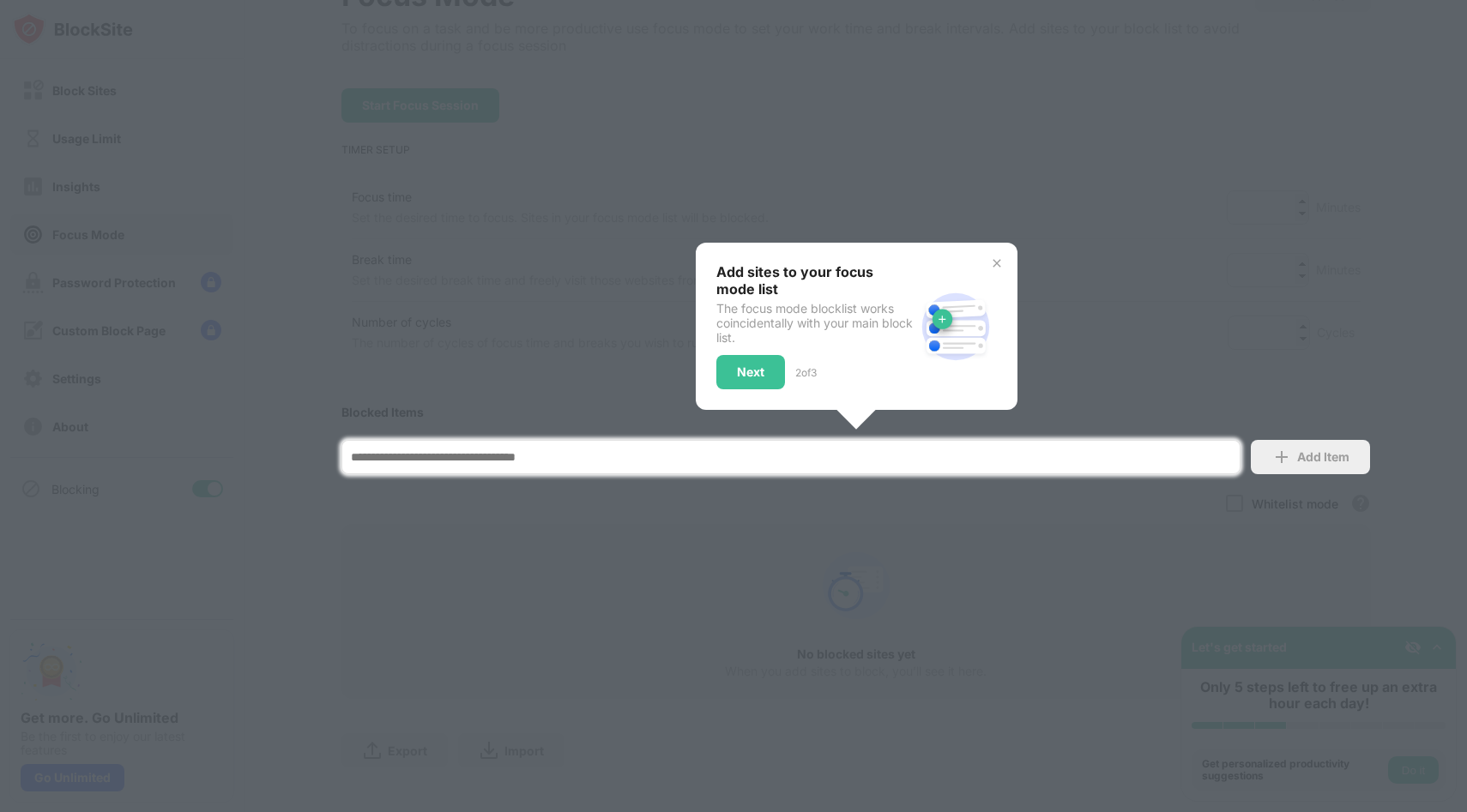
scroll to position [149, 0]
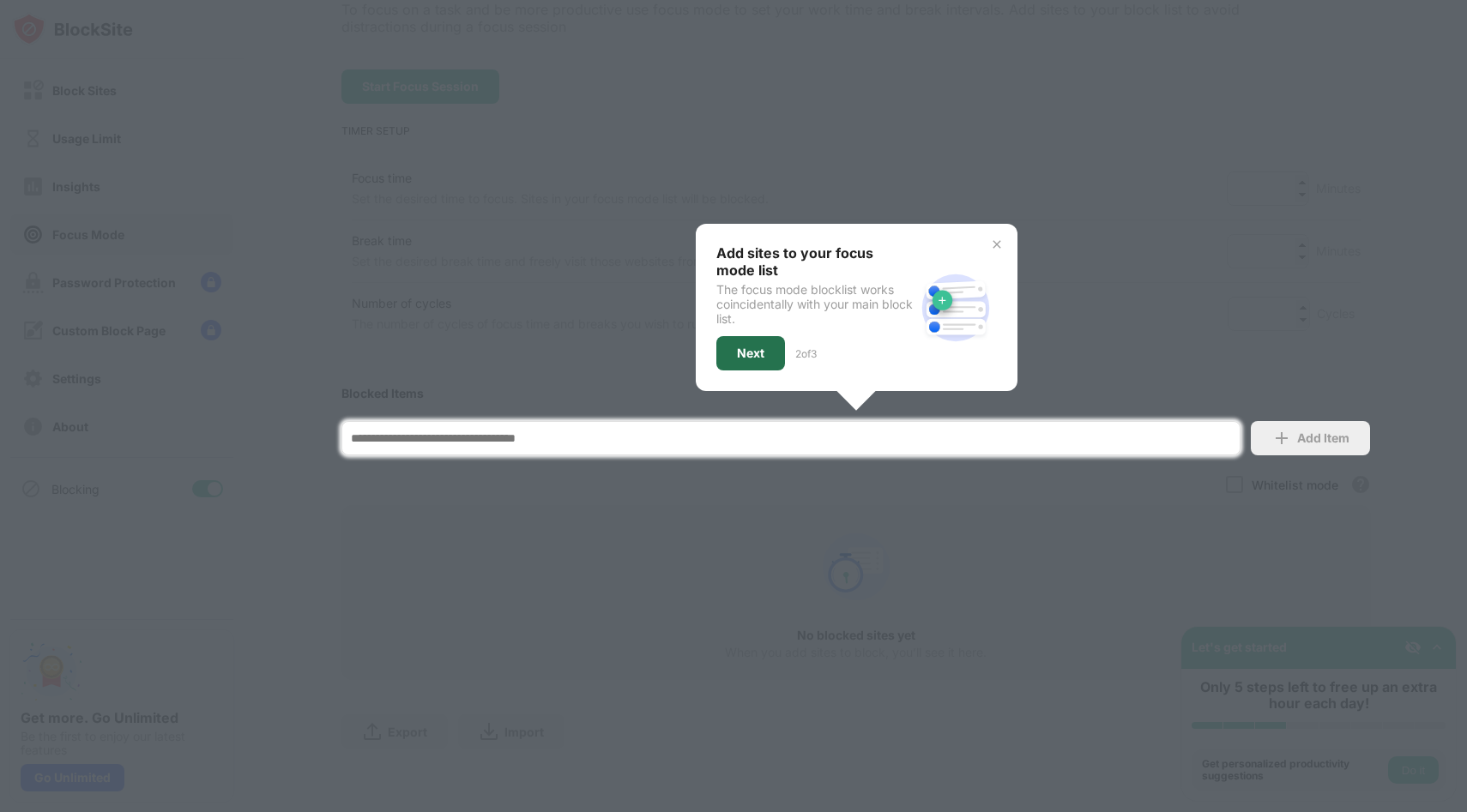
click at [755, 348] on div "Next" at bounding box center [750, 353] width 28 height 13
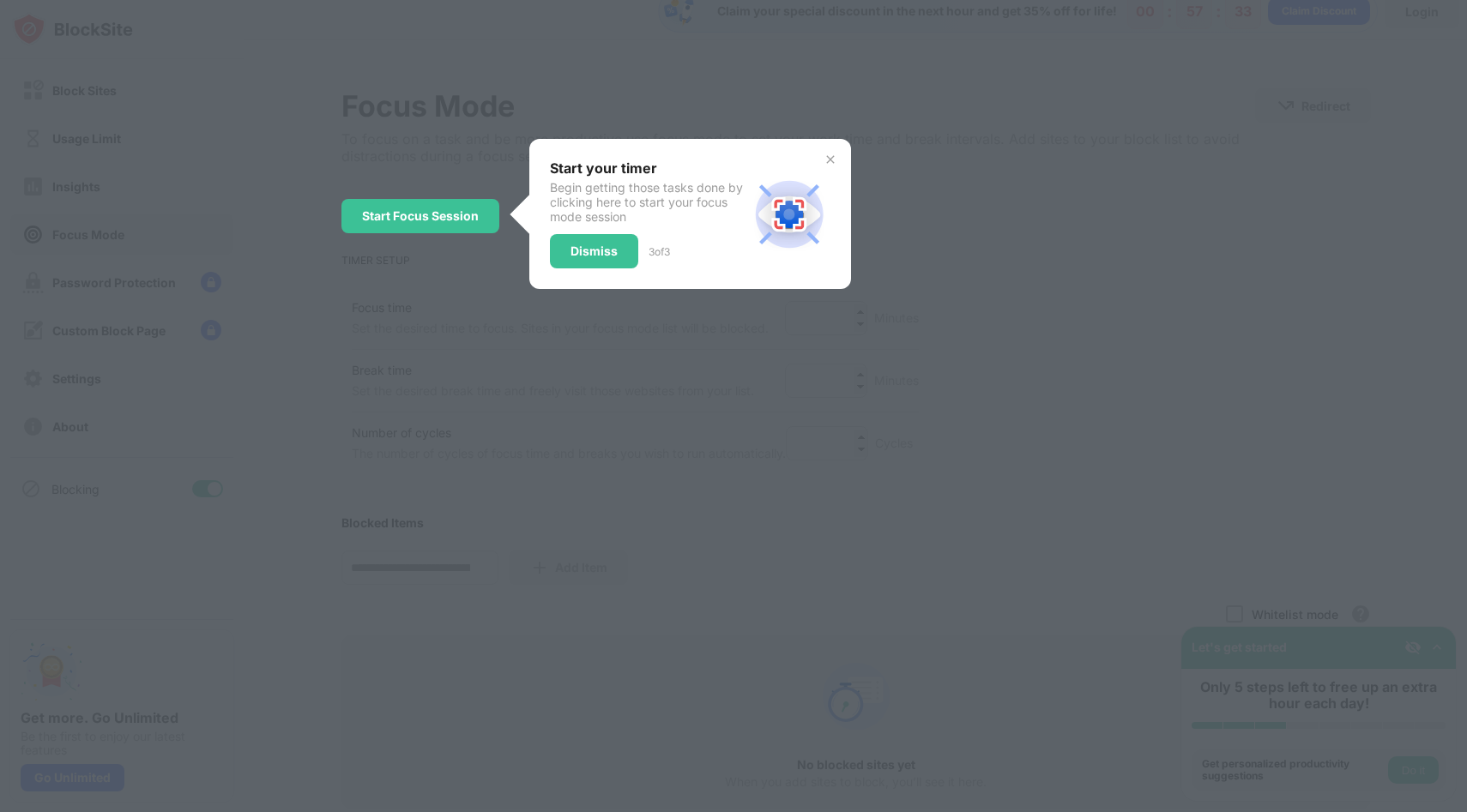
scroll to position [0, 0]
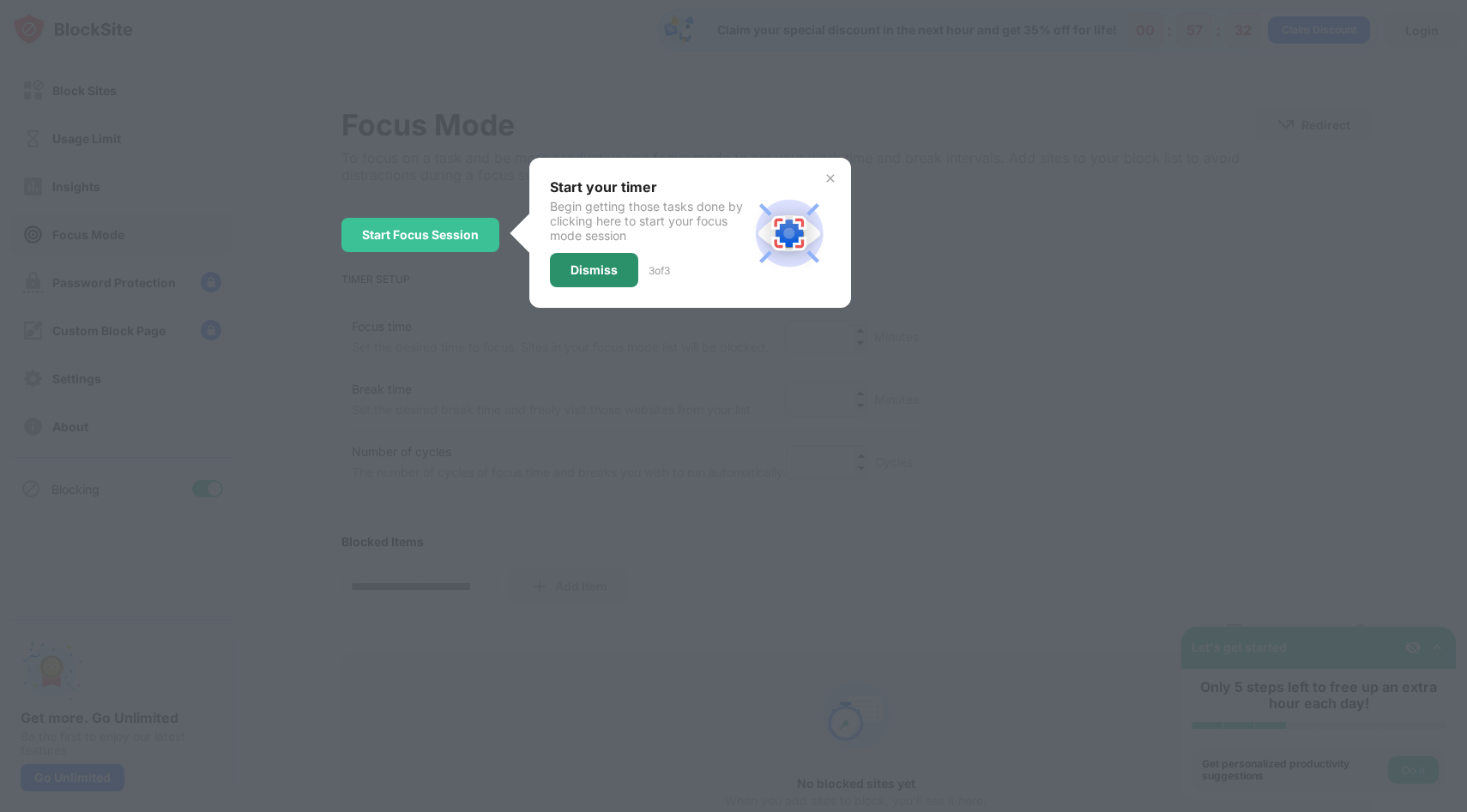
click at [623, 267] on div "Dismiss" at bounding box center [594, 270] width 89 height 34
